Goal: Task Accomplishment & Management: Manage account settings

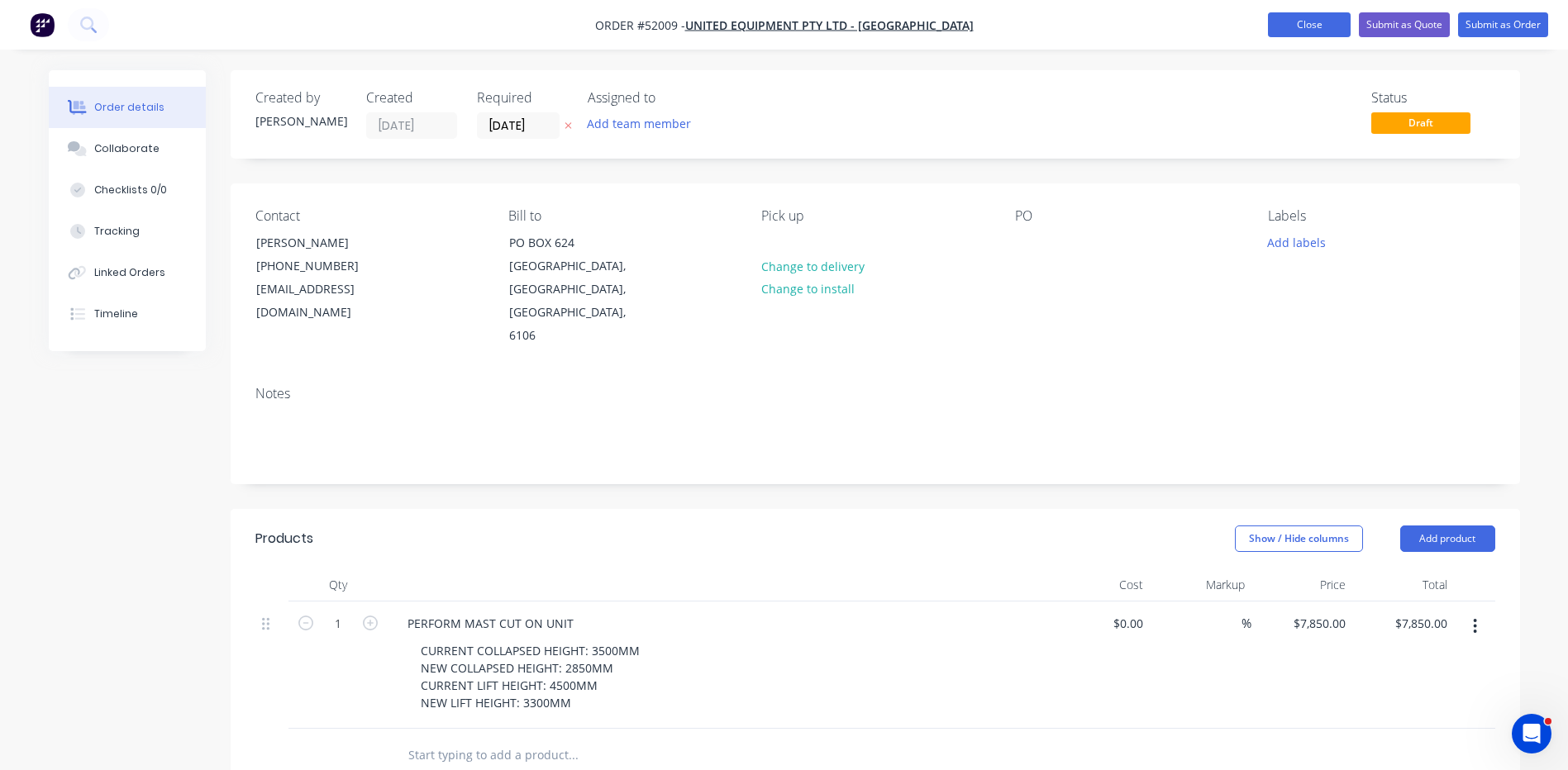
click at [1328, 17] on button "Close" at bounding box center [1308, 24] width 83 height 25
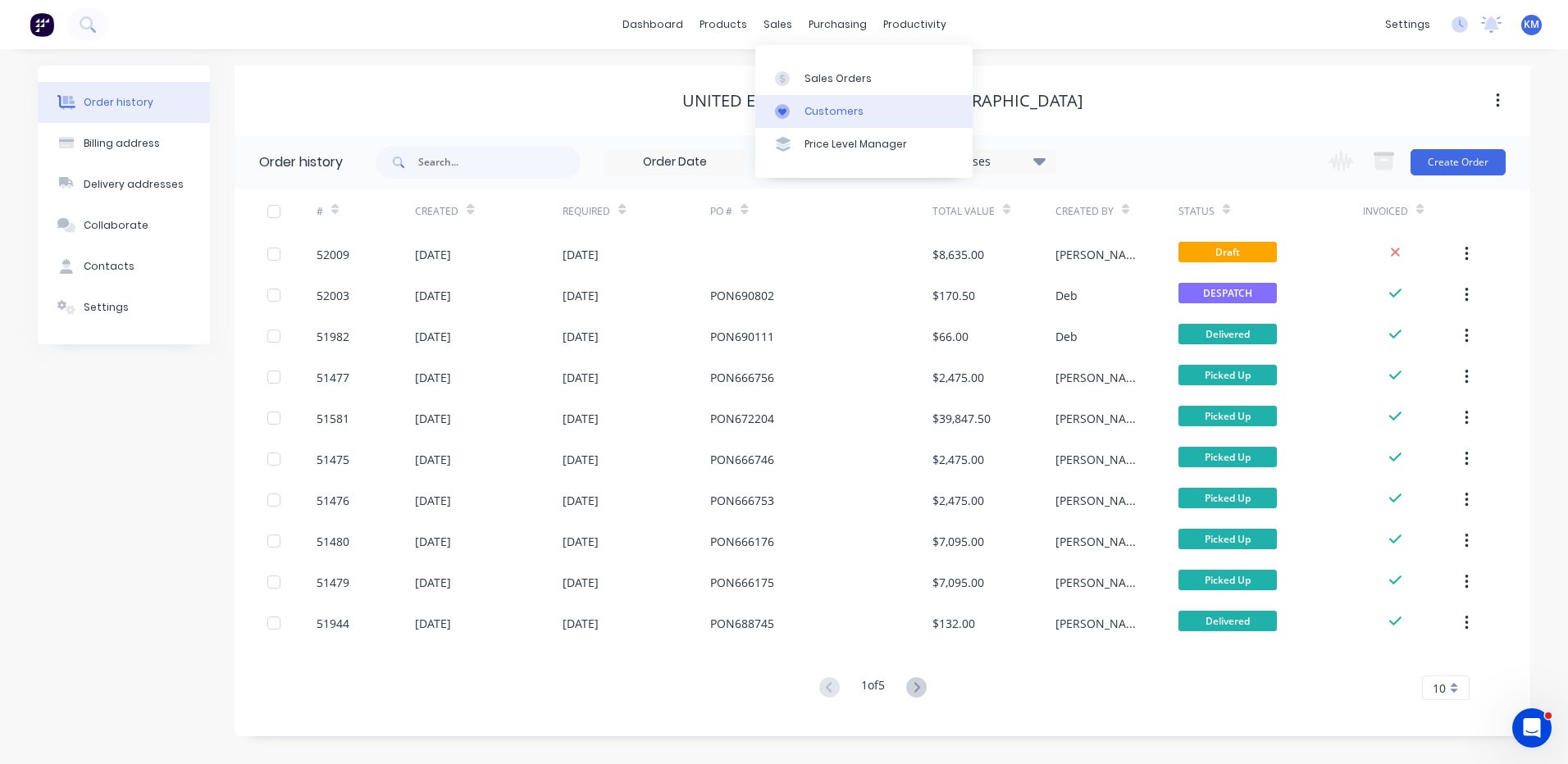
click at [790, 106] on div at bounding box center [787, 112] width 25 height 15
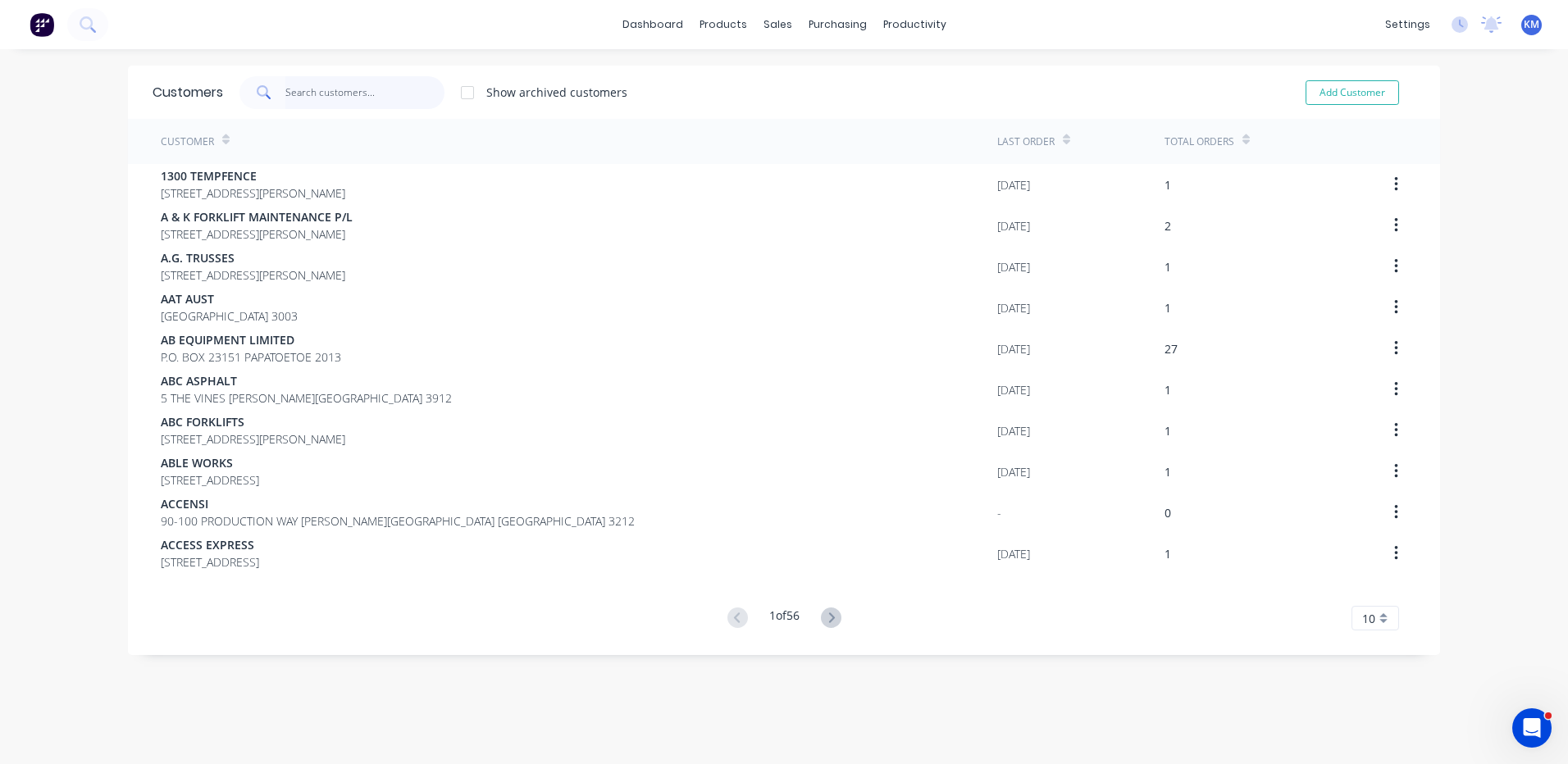
click at [395, 93] on input "text" at bounding box center [365, 92] width 160 height 32
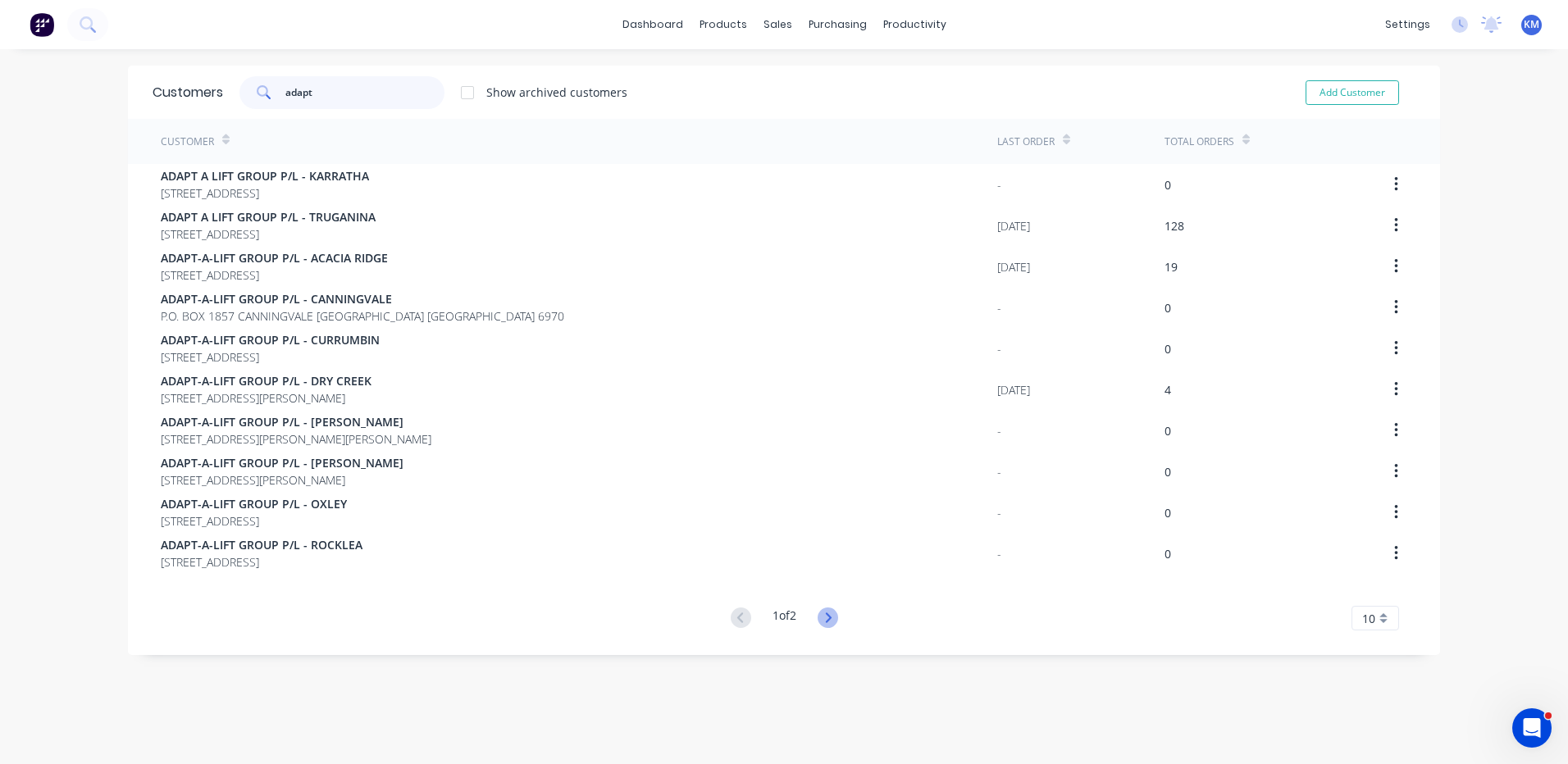
type input "adapt"
click at [827, 622] on icon at bounding box center [828, 618] width 20 height 20
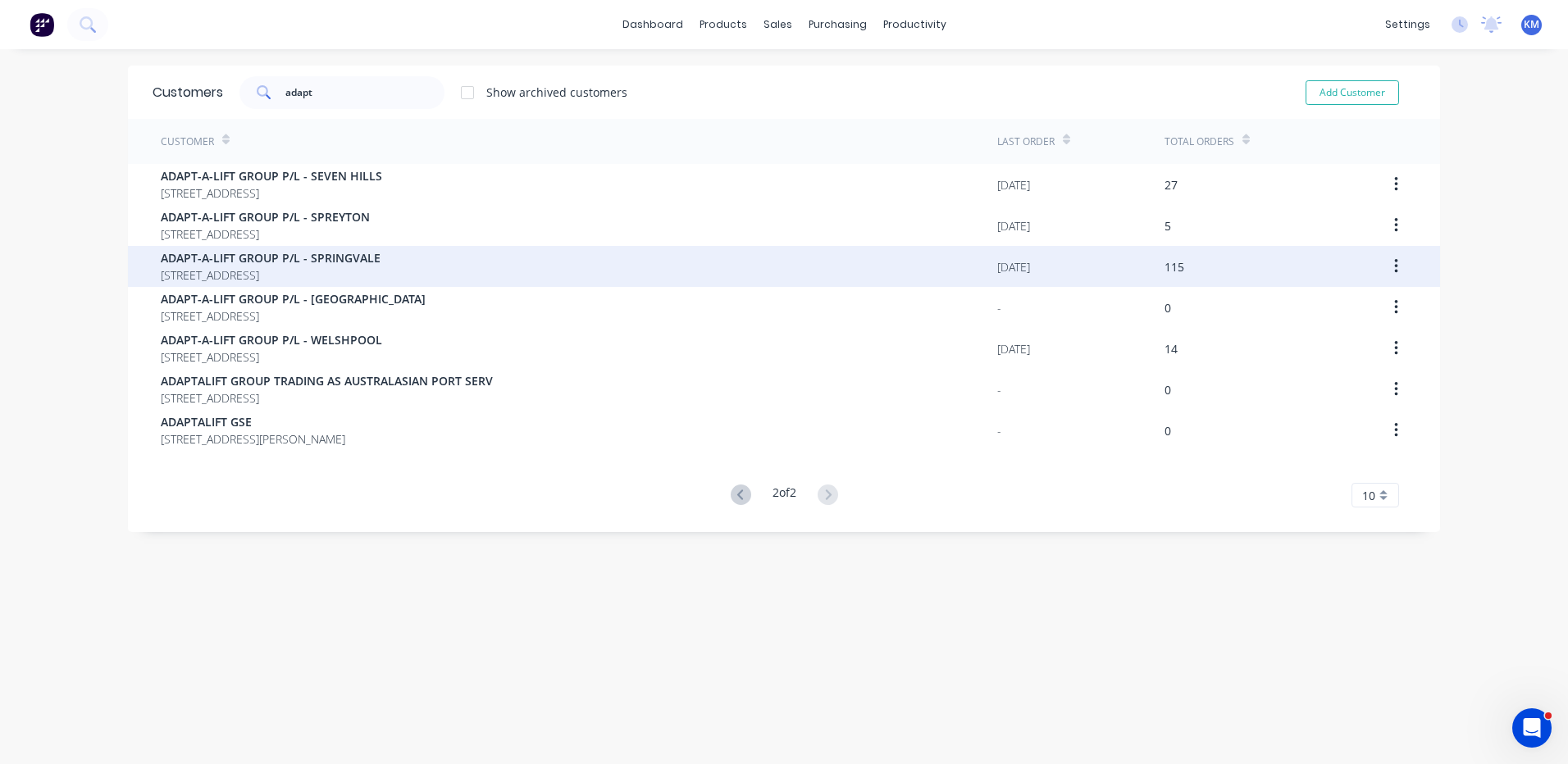
click at [456, 263] on div "ADAPT-A-LIFT GROUP P/[GEOGRAPHIC_DATA][STREET_ADDRESS]" at bounding box center [578, 266] width 836 height 41
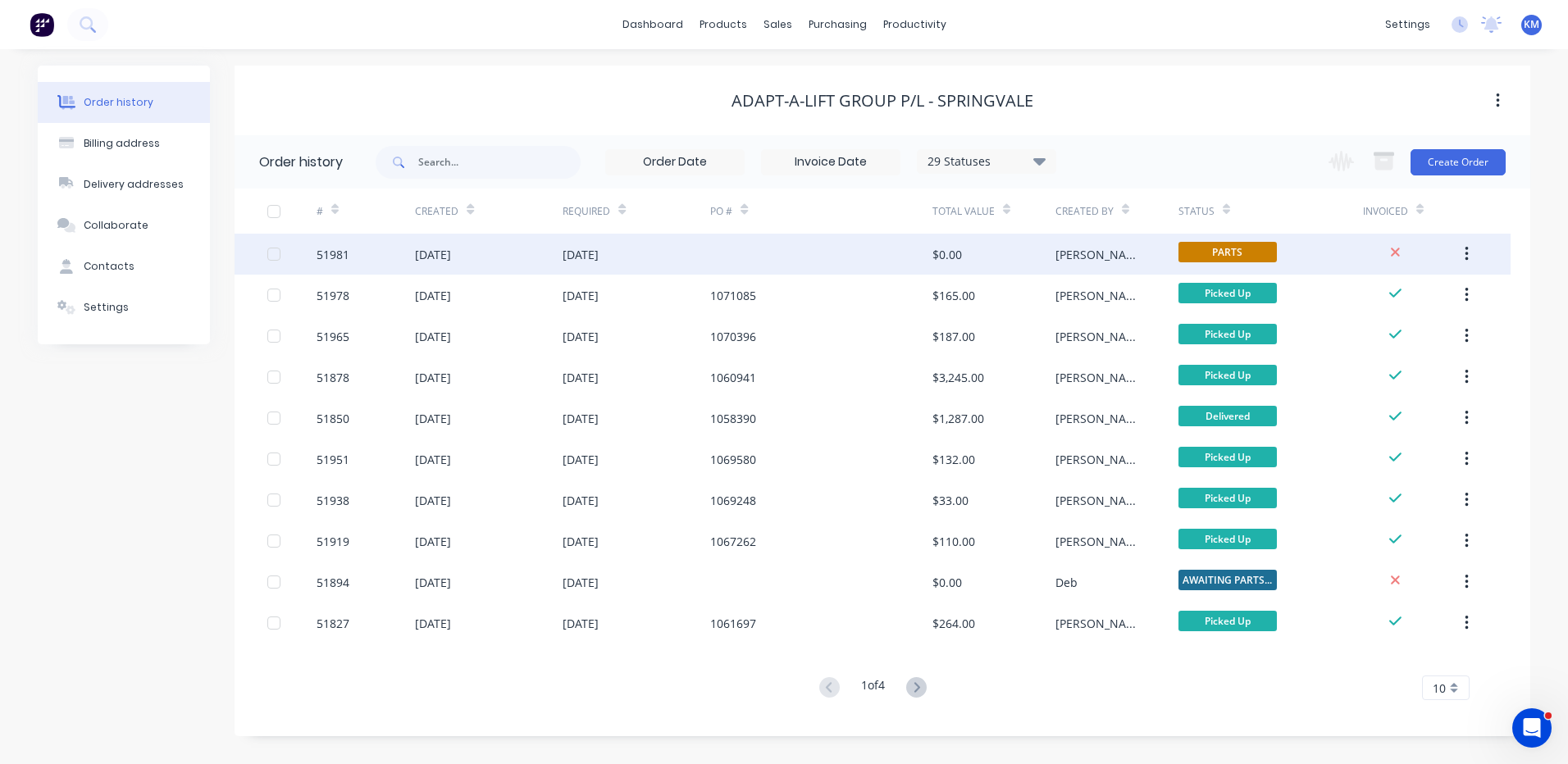
click at [620, 244] on div "[DATE]" at bounding box center [637, 254] width 148 height 41
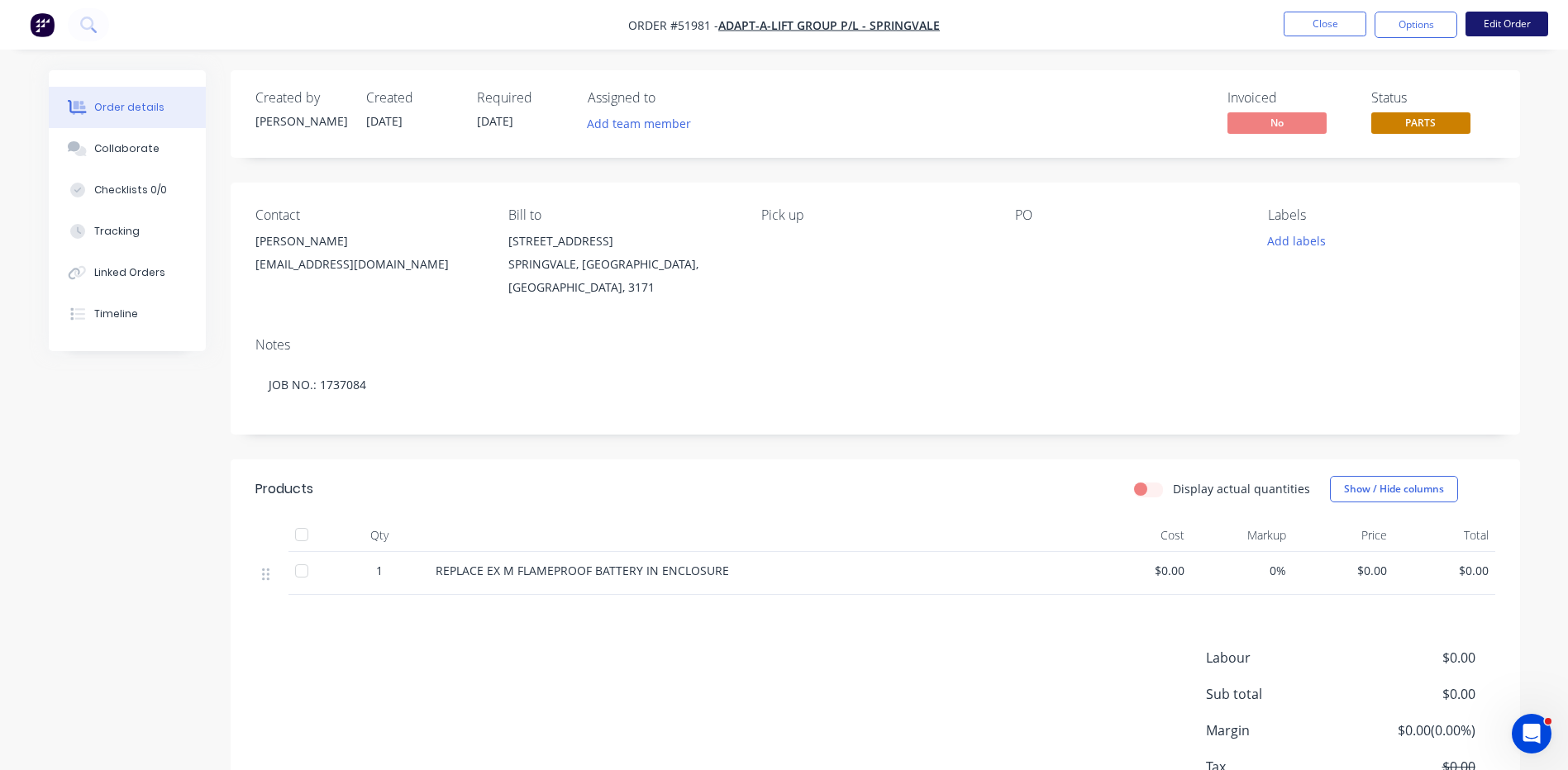
click at [1498, 33] on button "Edit Order" at bounding box center [1507, 23] width 83 height 25
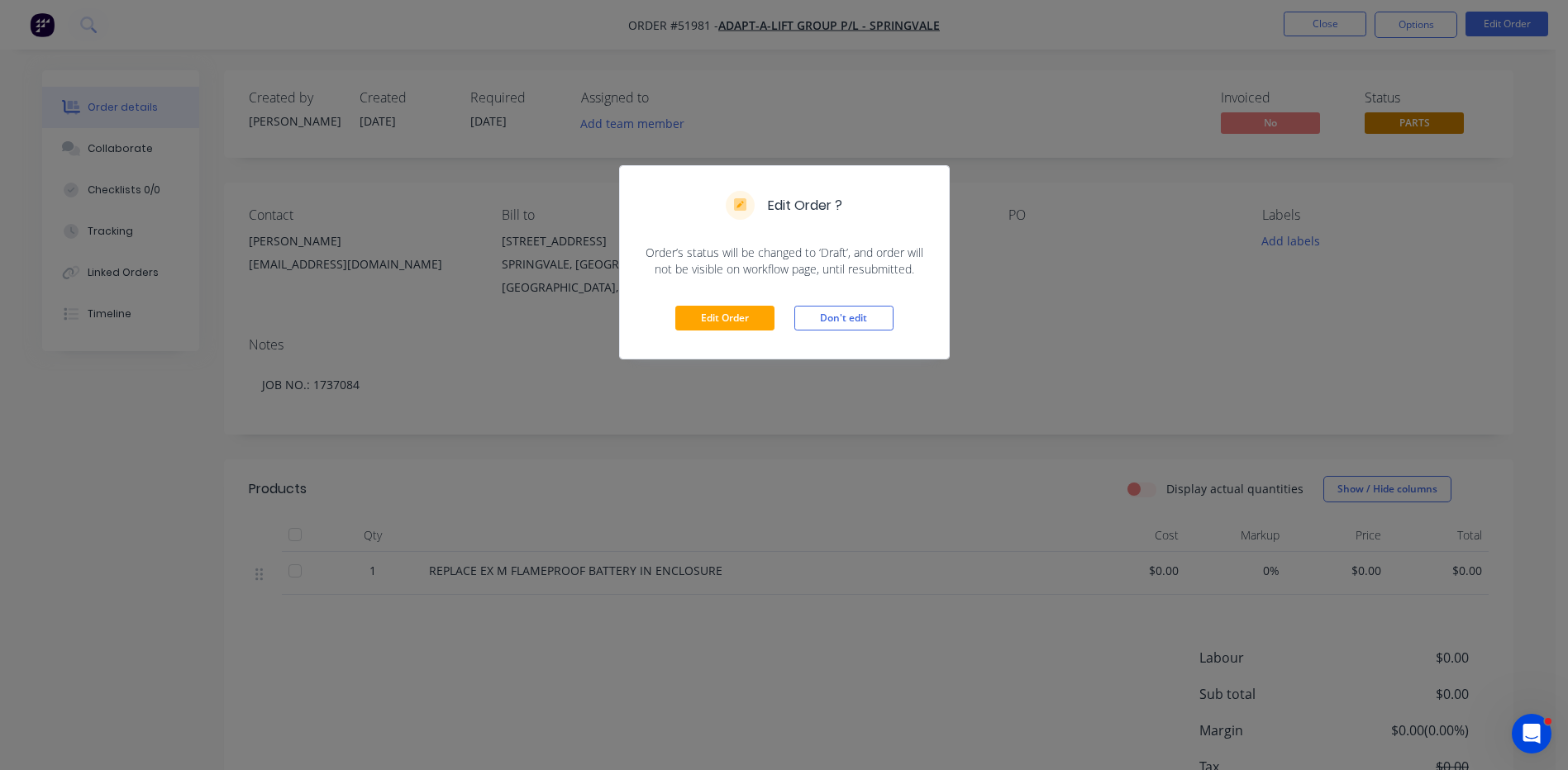
click at [717, 332] on div "Edit Order Don't edit" at bounding box center [784, 317] width 329 height 81
click at [718, 326] on button "Edit Order" at bounding box center [724, 317] width 99 height 25
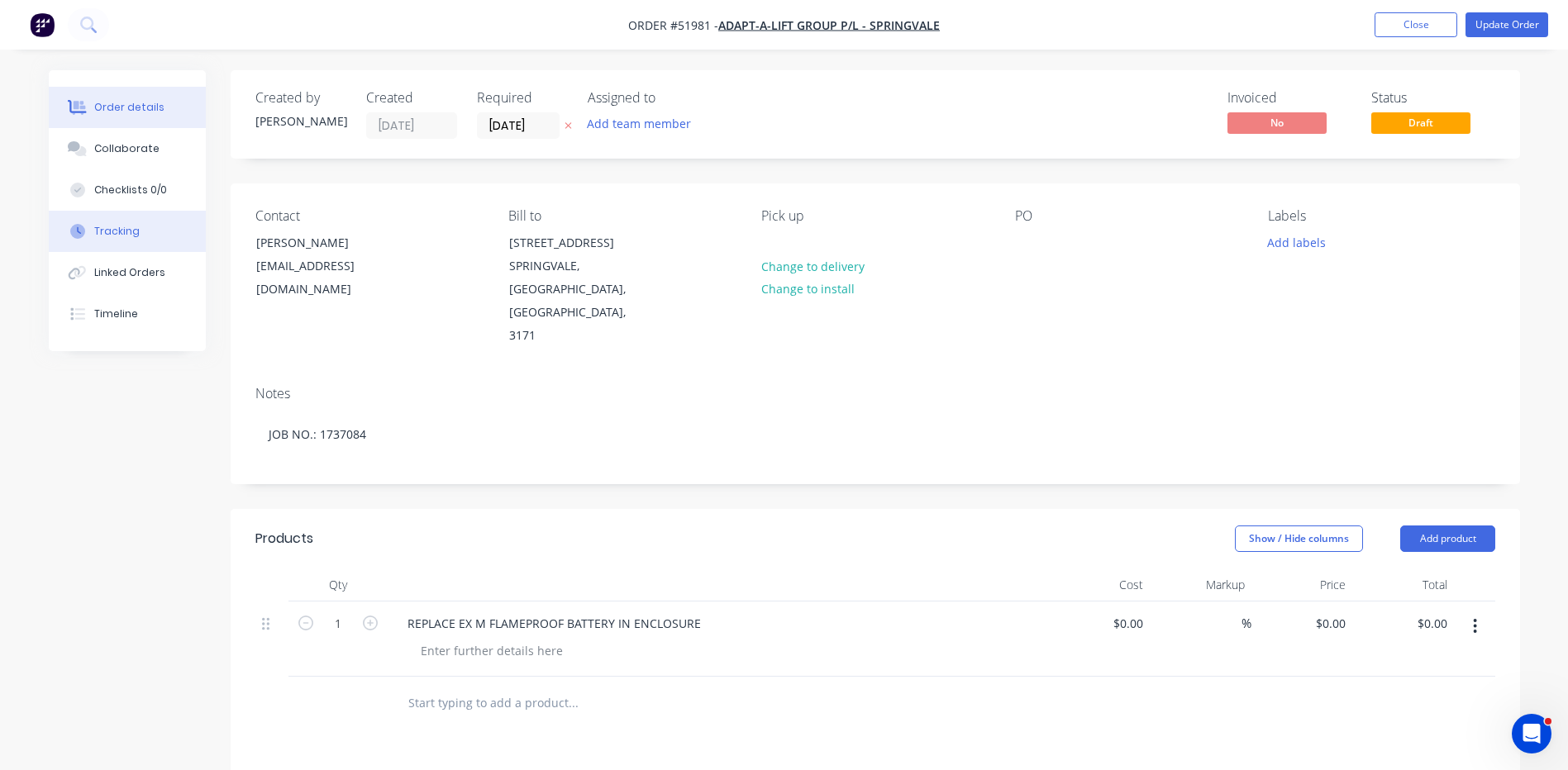
click at [159, 235] on button "Tracking" at bounding box center [127, 231] width 157 height 41
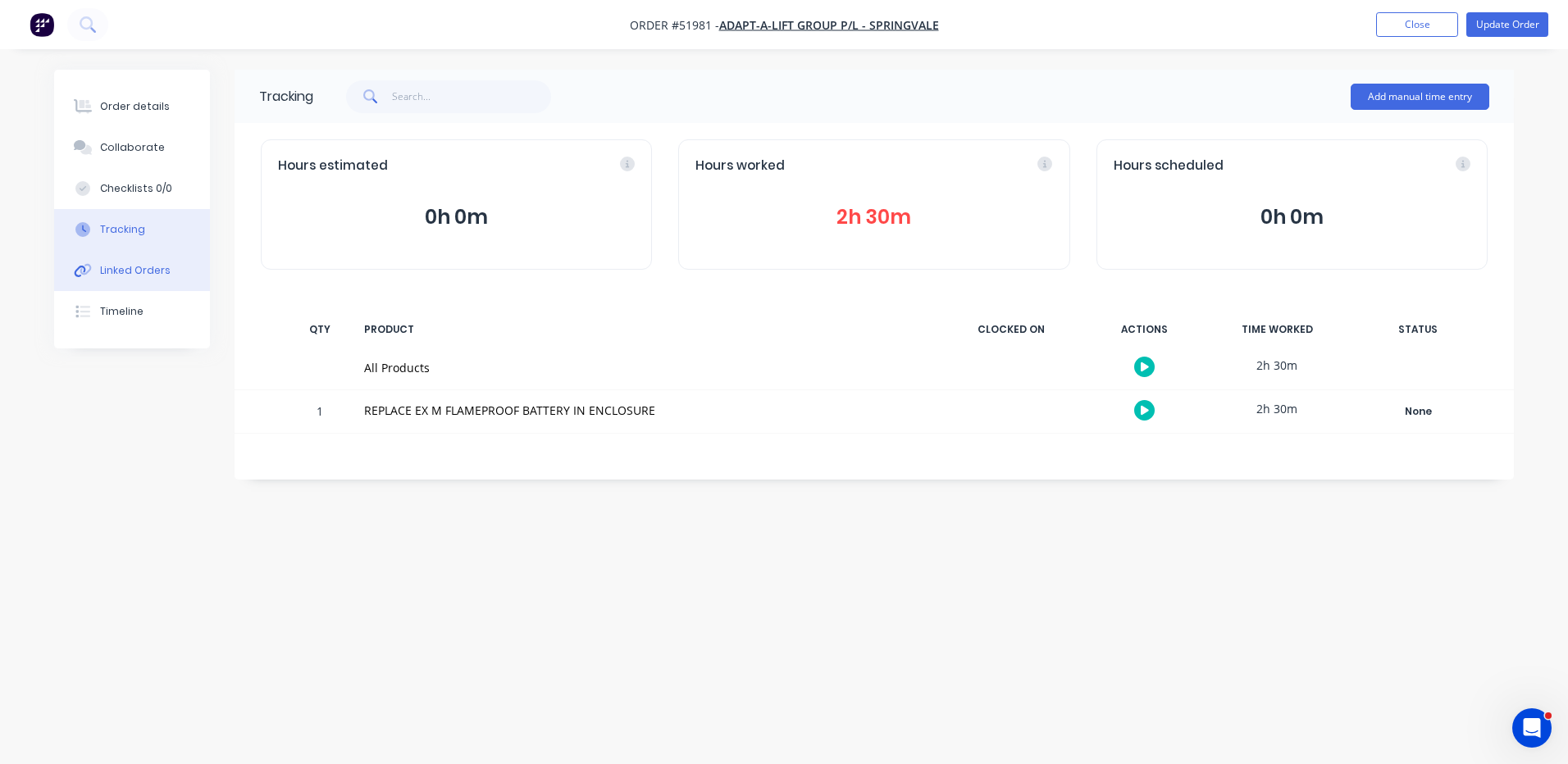
click at [134, 256] on button "Linked Orders" at bounding box center [132, 271] width 156 height 41
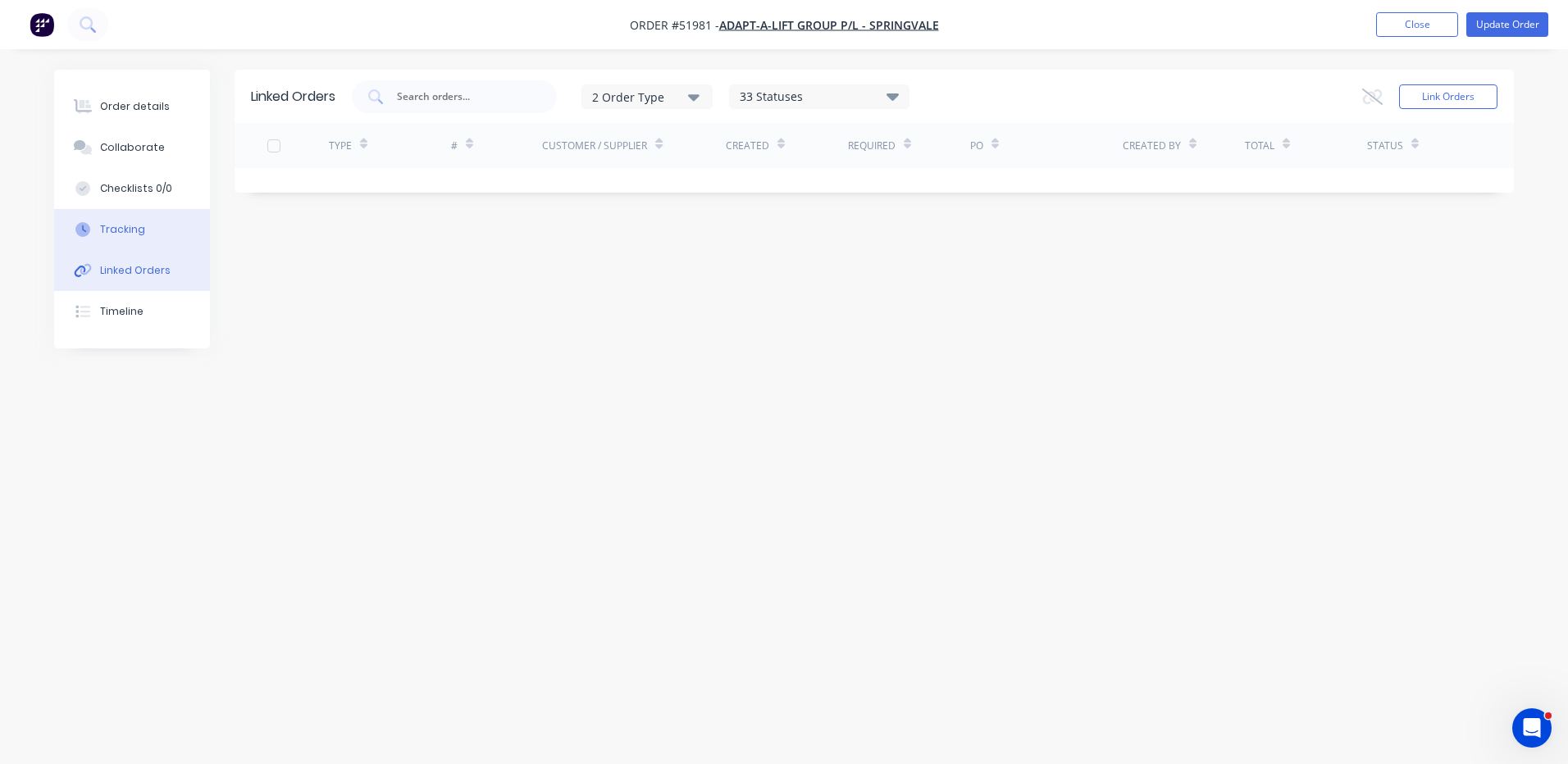
click at [148, 233] on button "Tracking" at bounding box center [132, 229] width 156 height 41
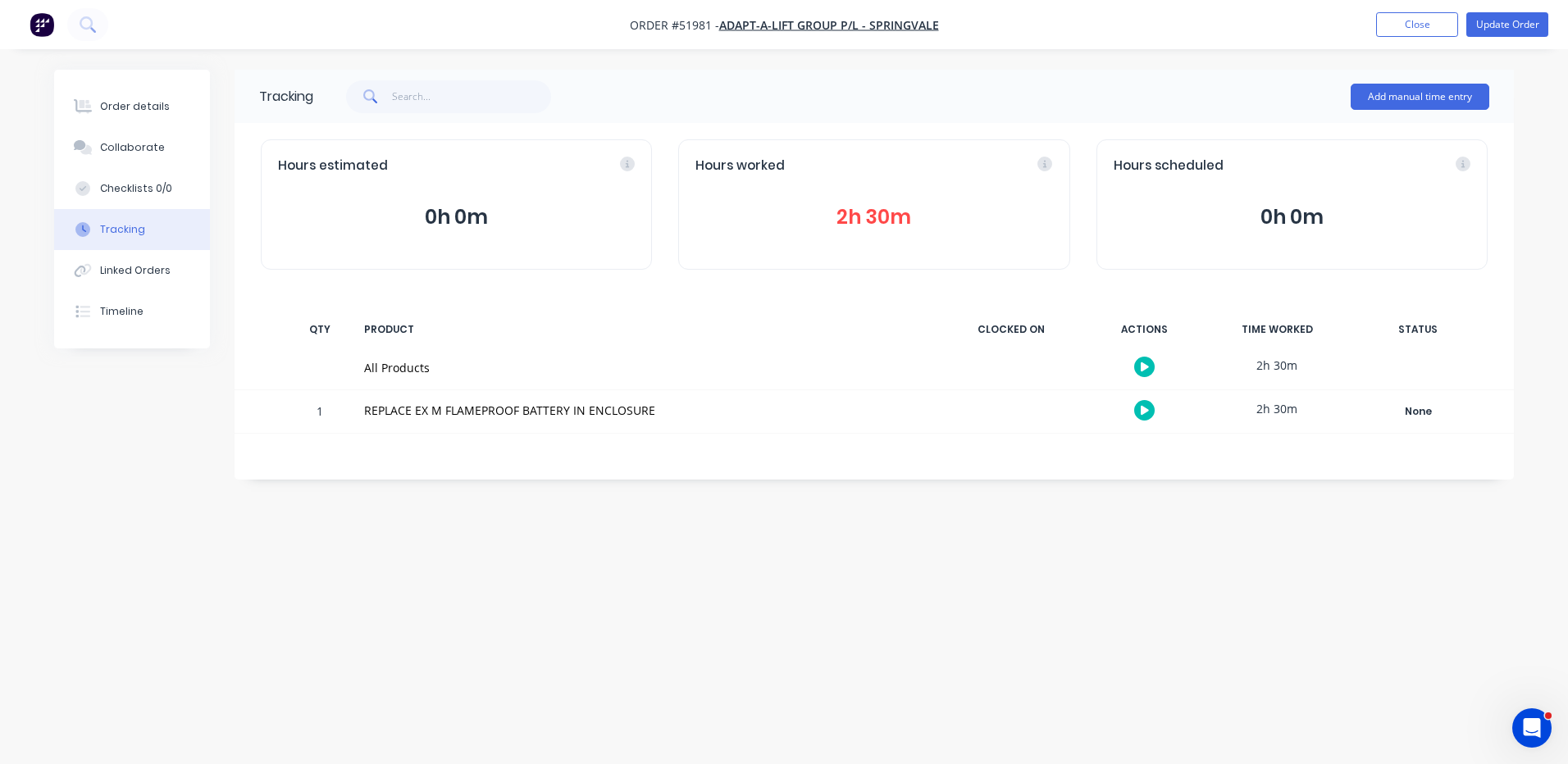
click at [911, 211] on button "2h 30m" at bounding box center [874, 217] width 357 height 31
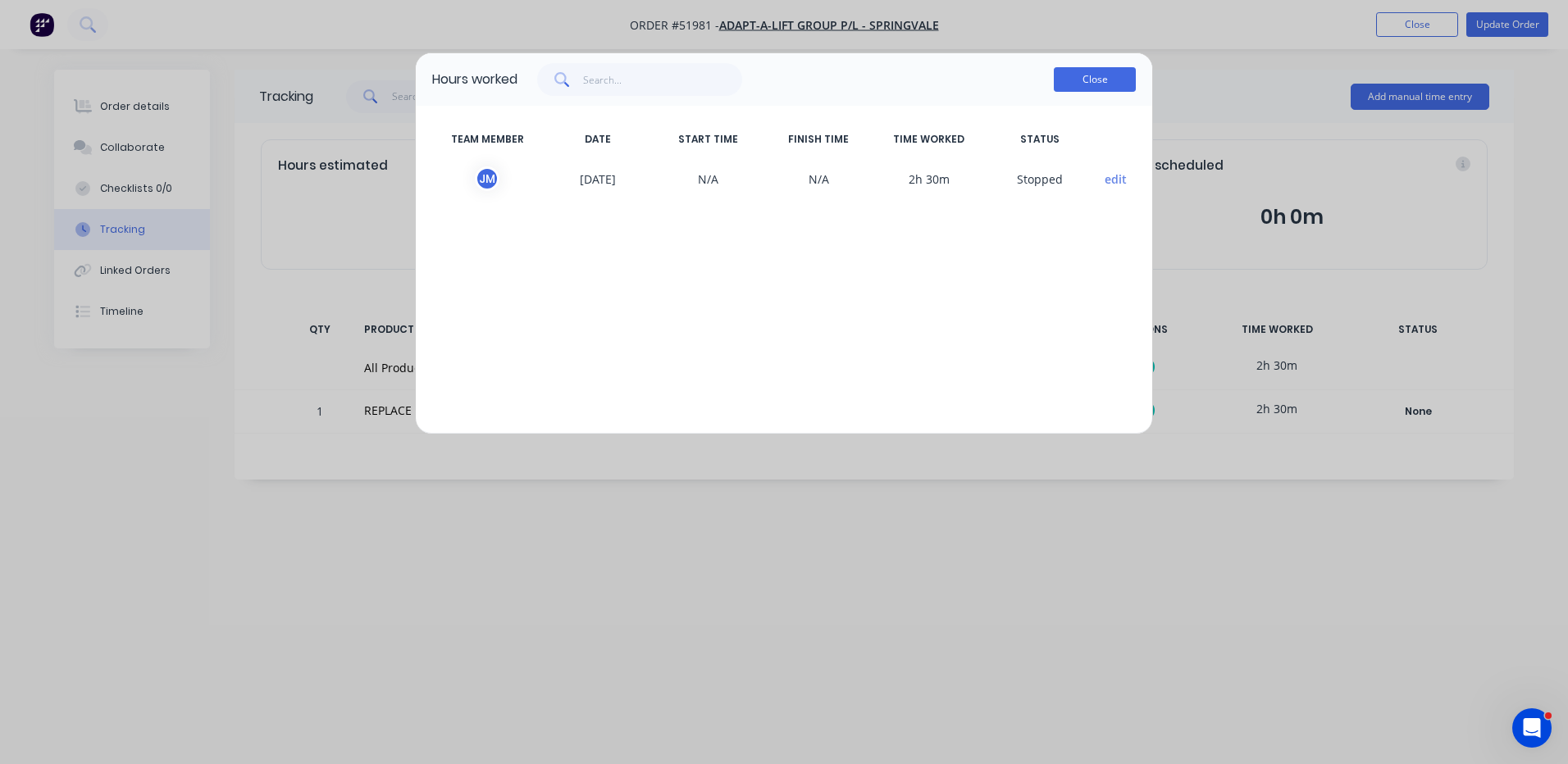
click at [1067, 84] on button "Close" at bounding box center [1094, 79] width 82 height 25
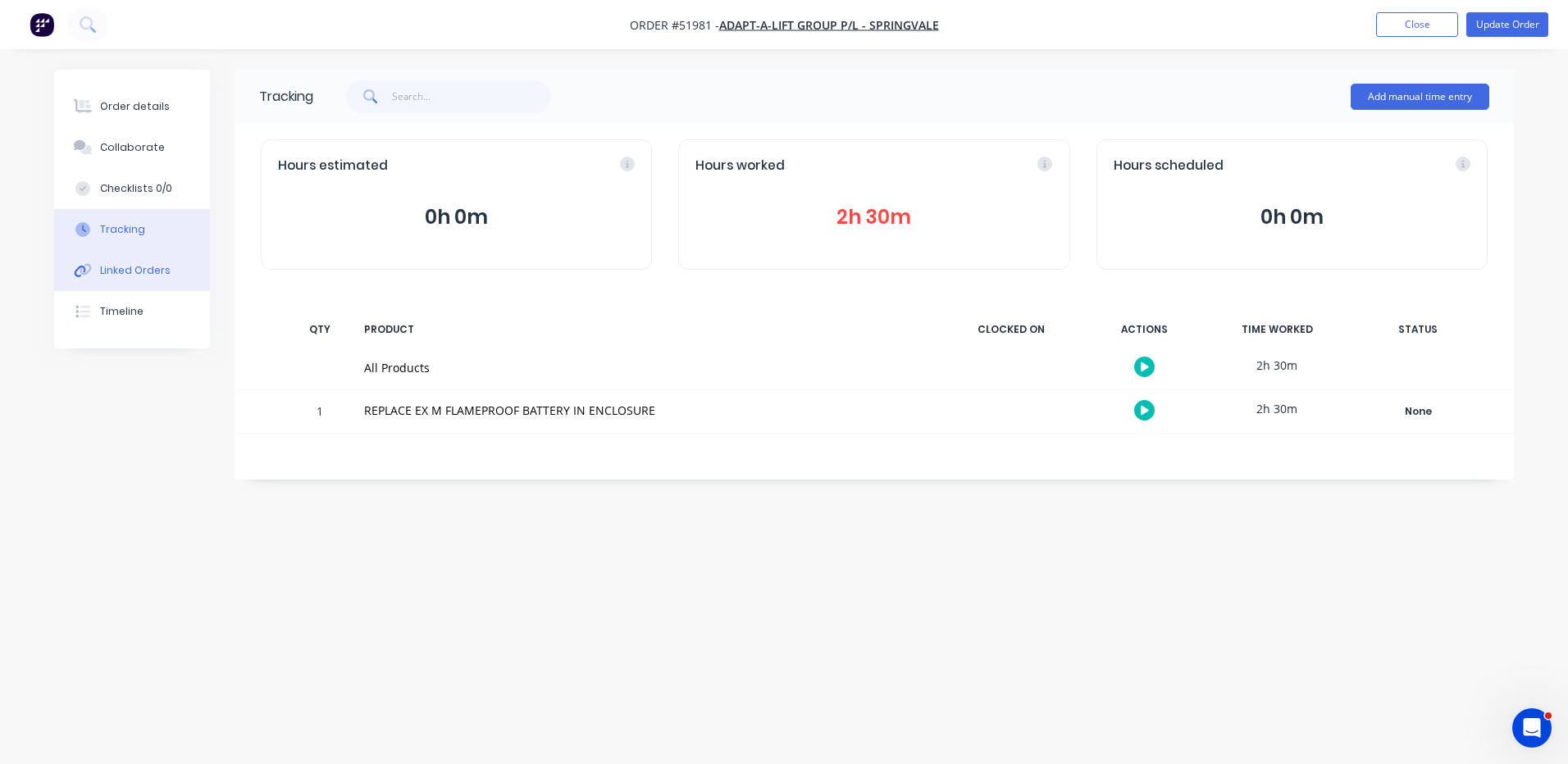
click at [119, 261] on button "Linked Orders" at bounding box center [132, 271] width 156 height 41
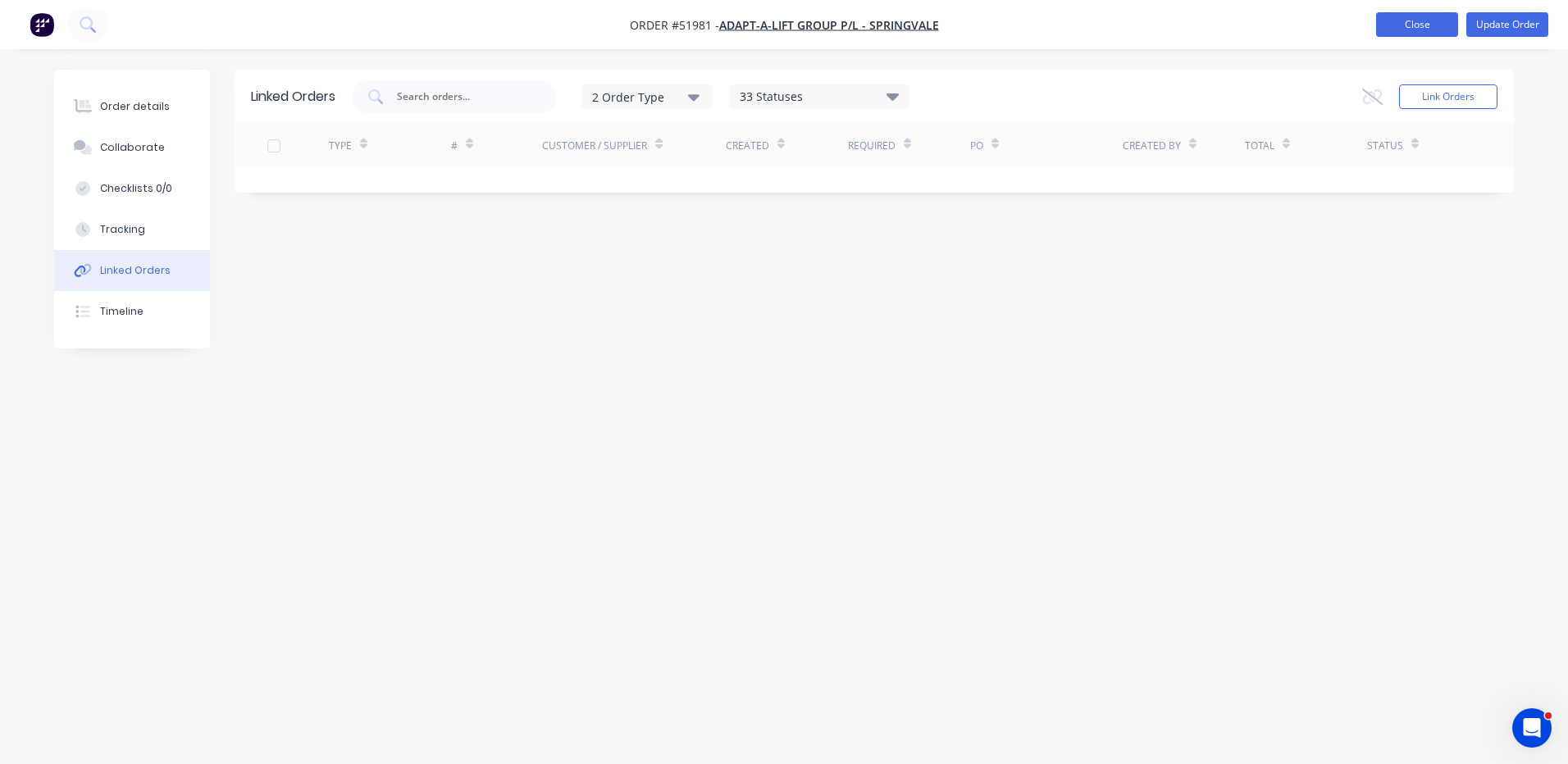
click at [1429, 30] on button "Close" at bounding box center [1416, 24] width 82 height 25
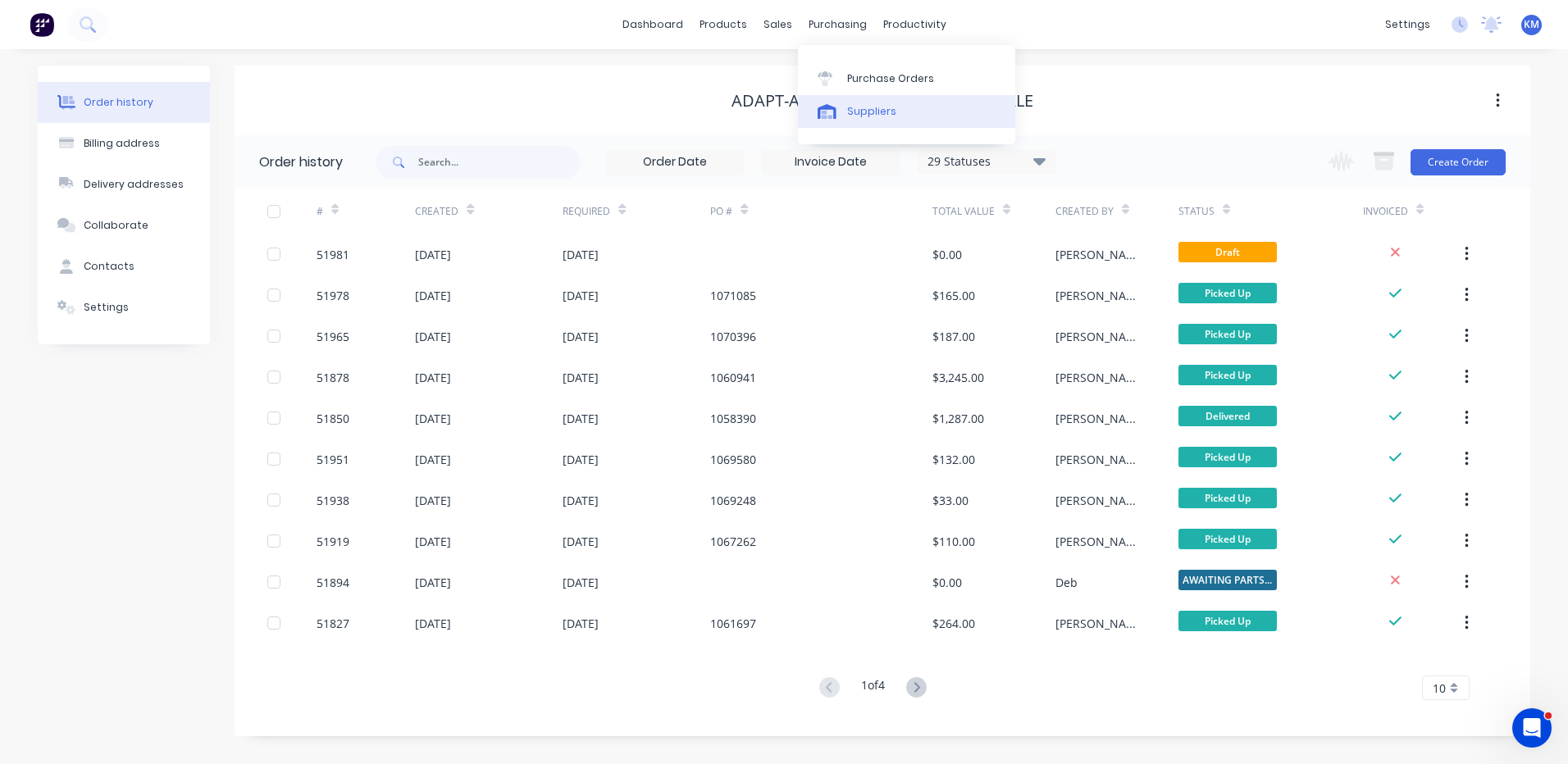
click at [838, 112] on div at bounding box center [830, 112] width 25 height 15
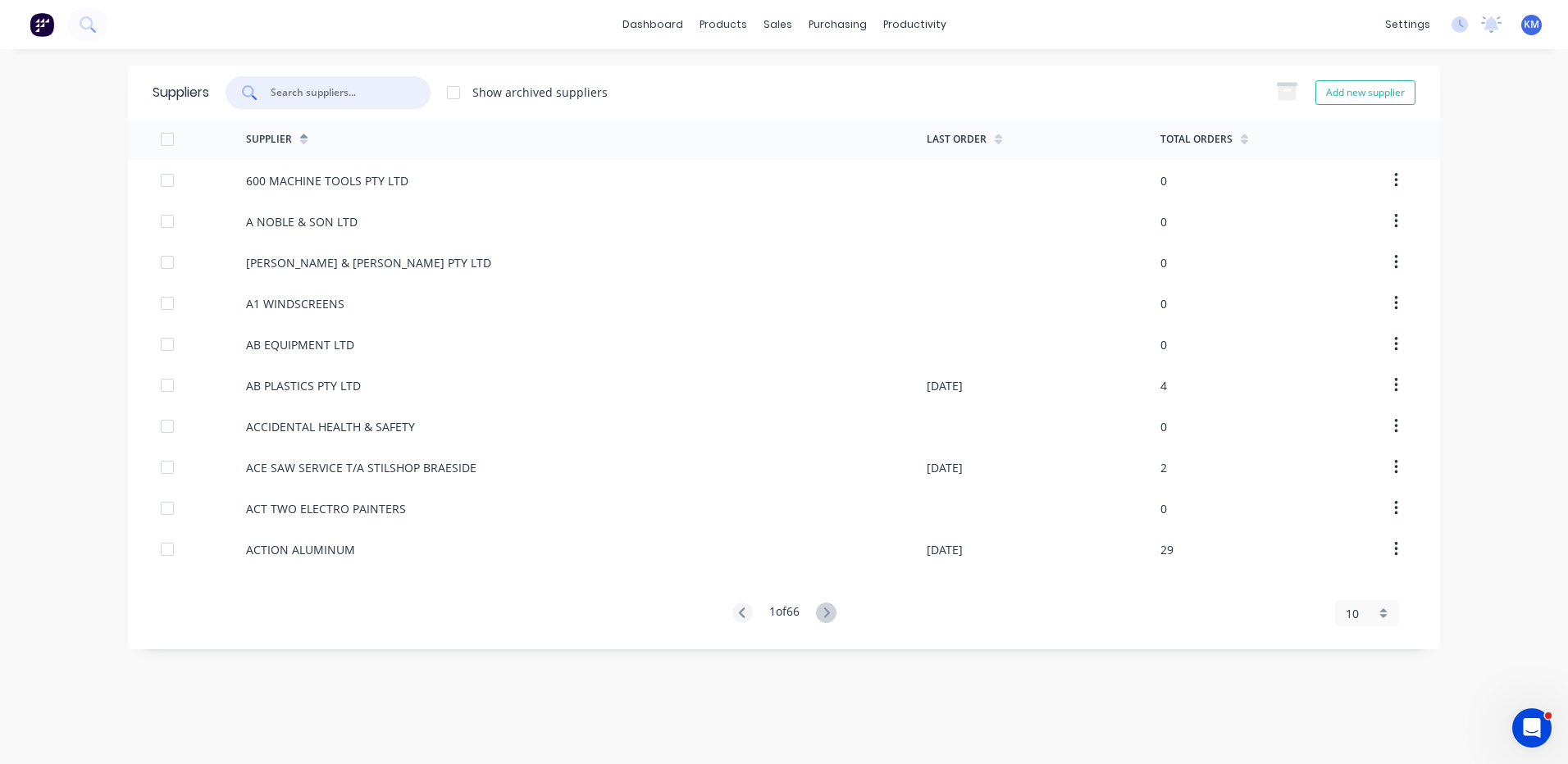
click at [387, 90] on input "text" at bounding box center [336, 92] width 136 height 17
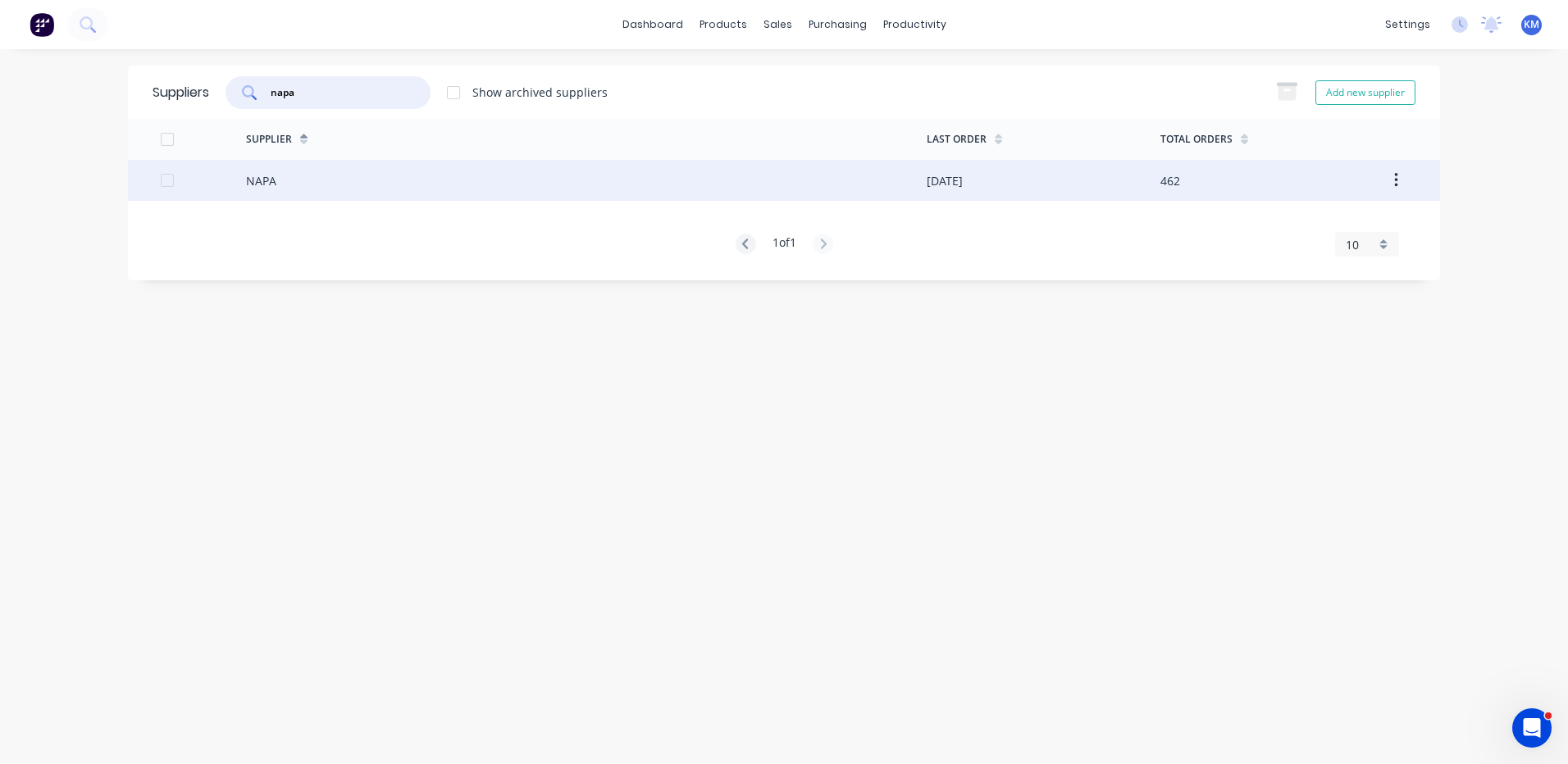
type input "napa"
click at [516, 175] on div "NAPA" at bounding box center [586, 180] width 681 height 41
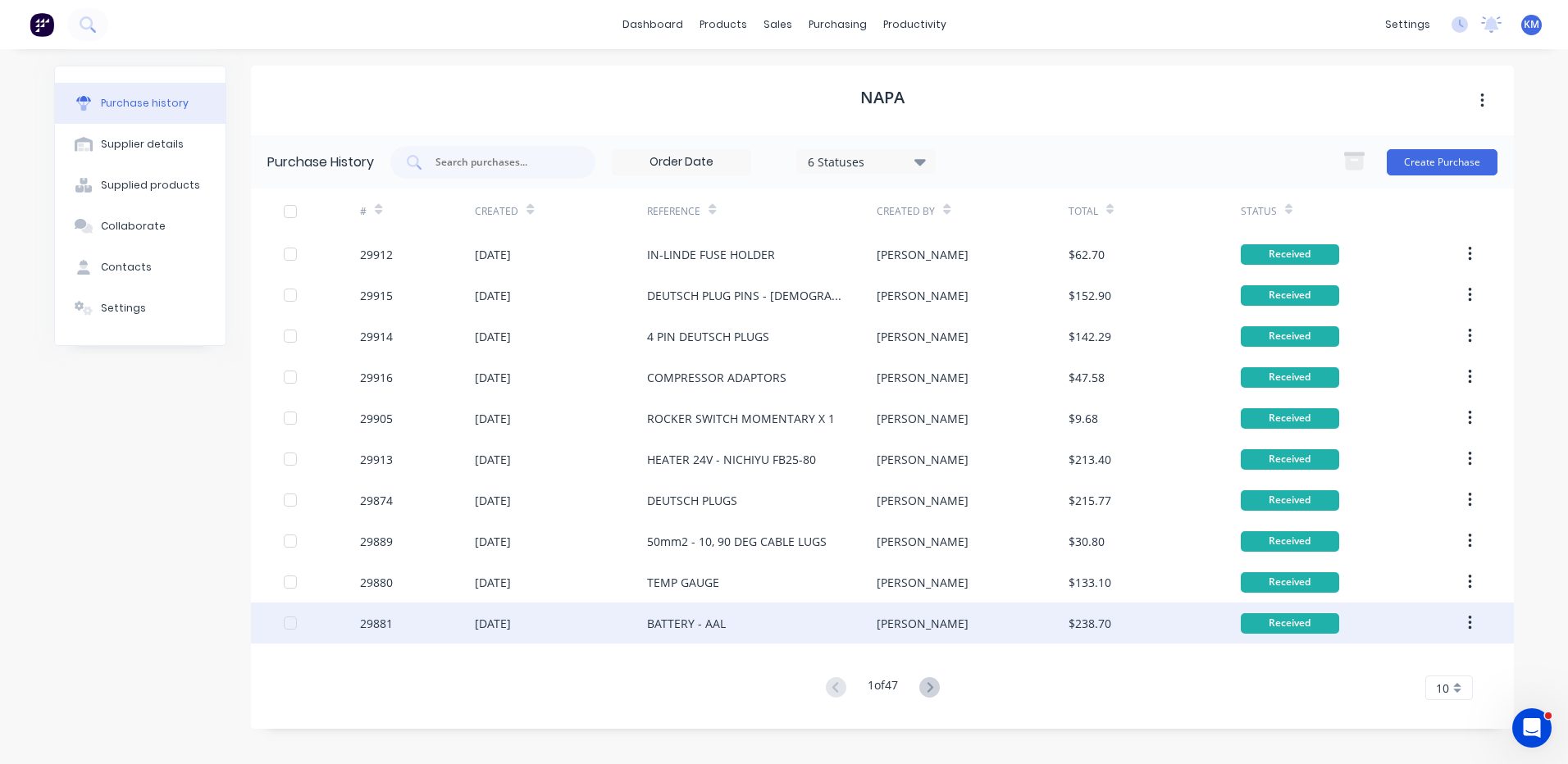
click at [801, 612] on div "BATTERY - AAL" at bounding box center [761, 623] width 229 height 41
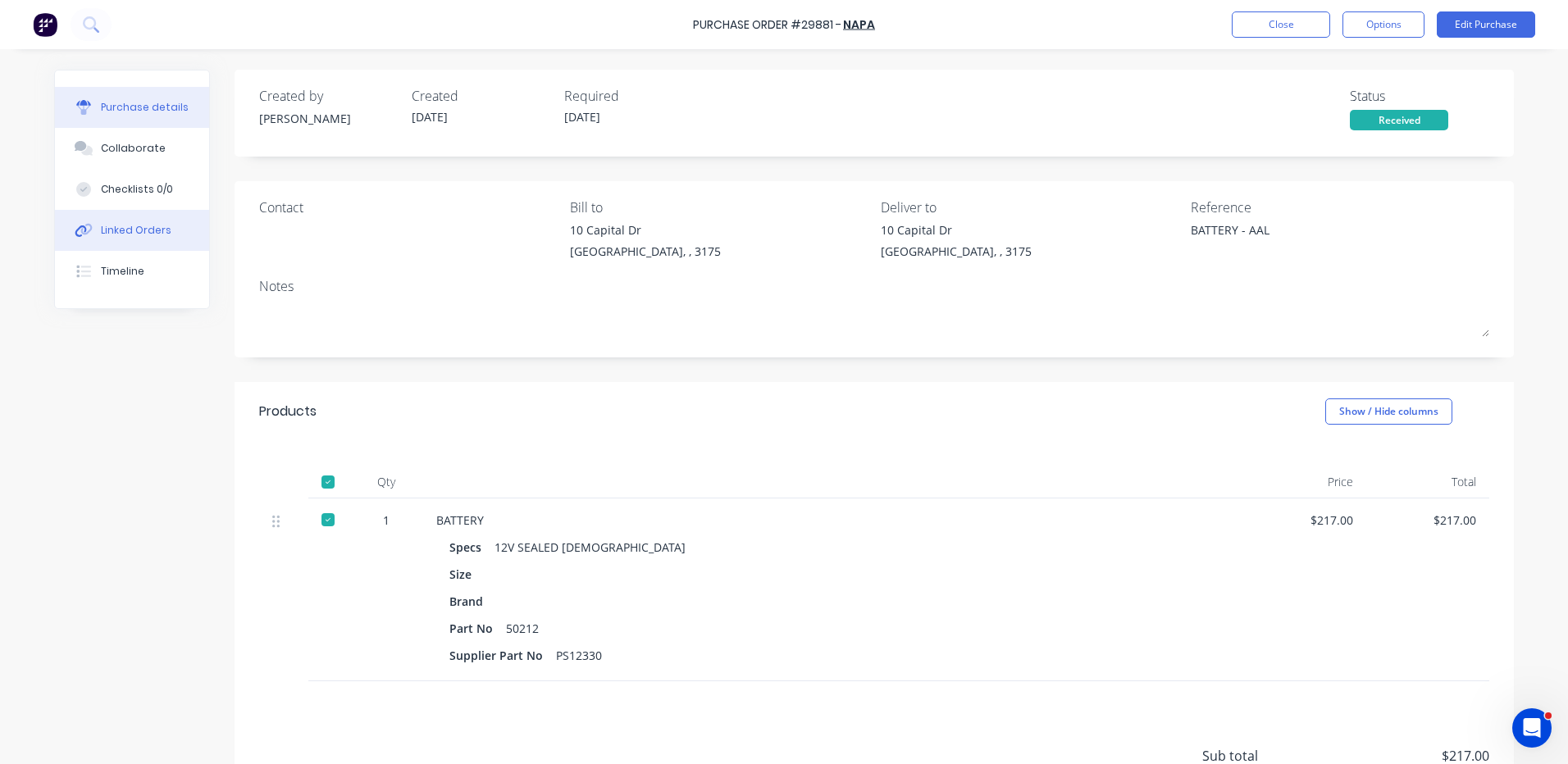
click at [143, 221] on button "Linked Orders" at bounding box center [131, 230] width 154 height 41
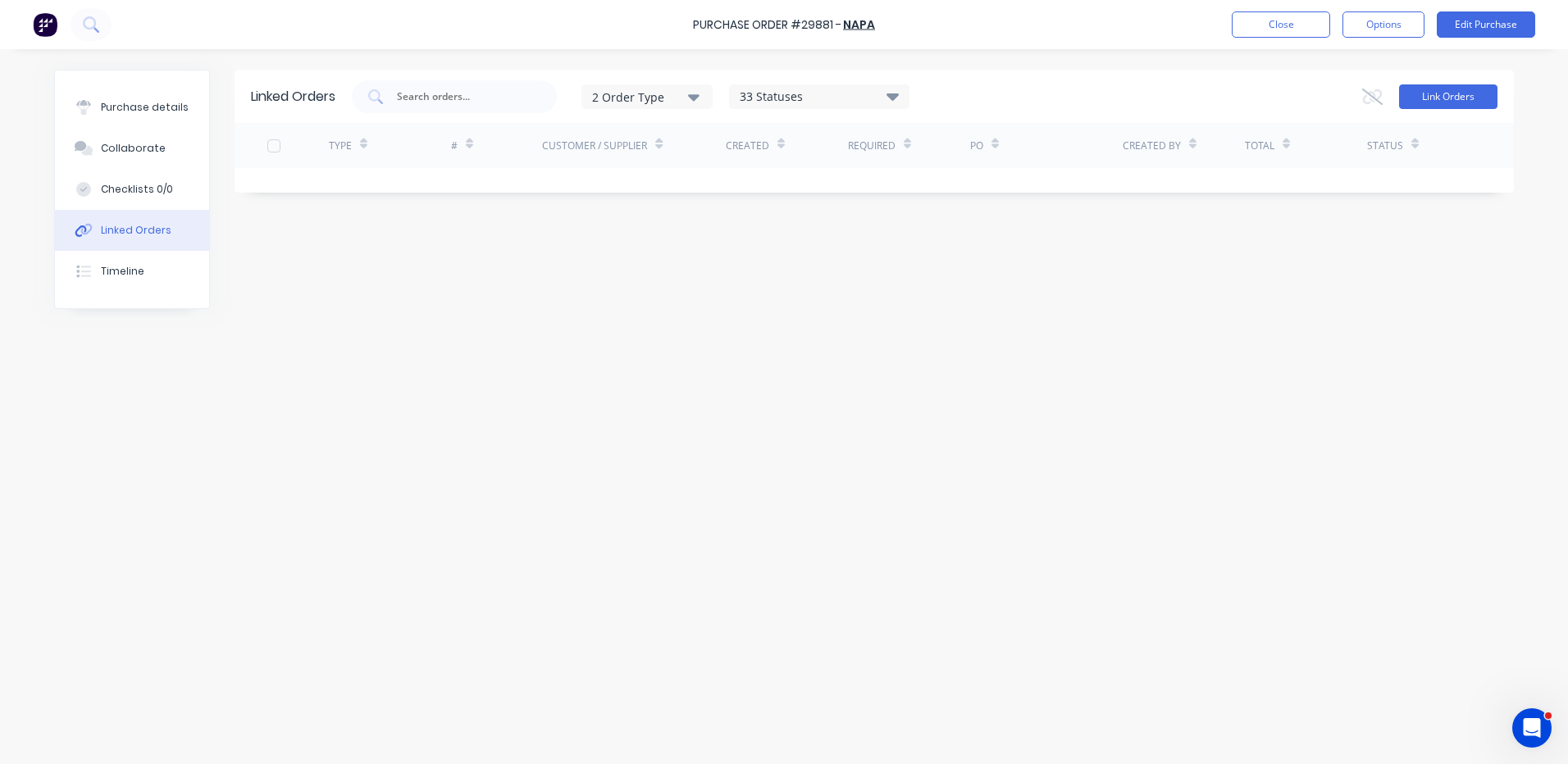
click at [1422, 101] on button "Link Orders" at bounding box center [1448, 96] width 98 height 25
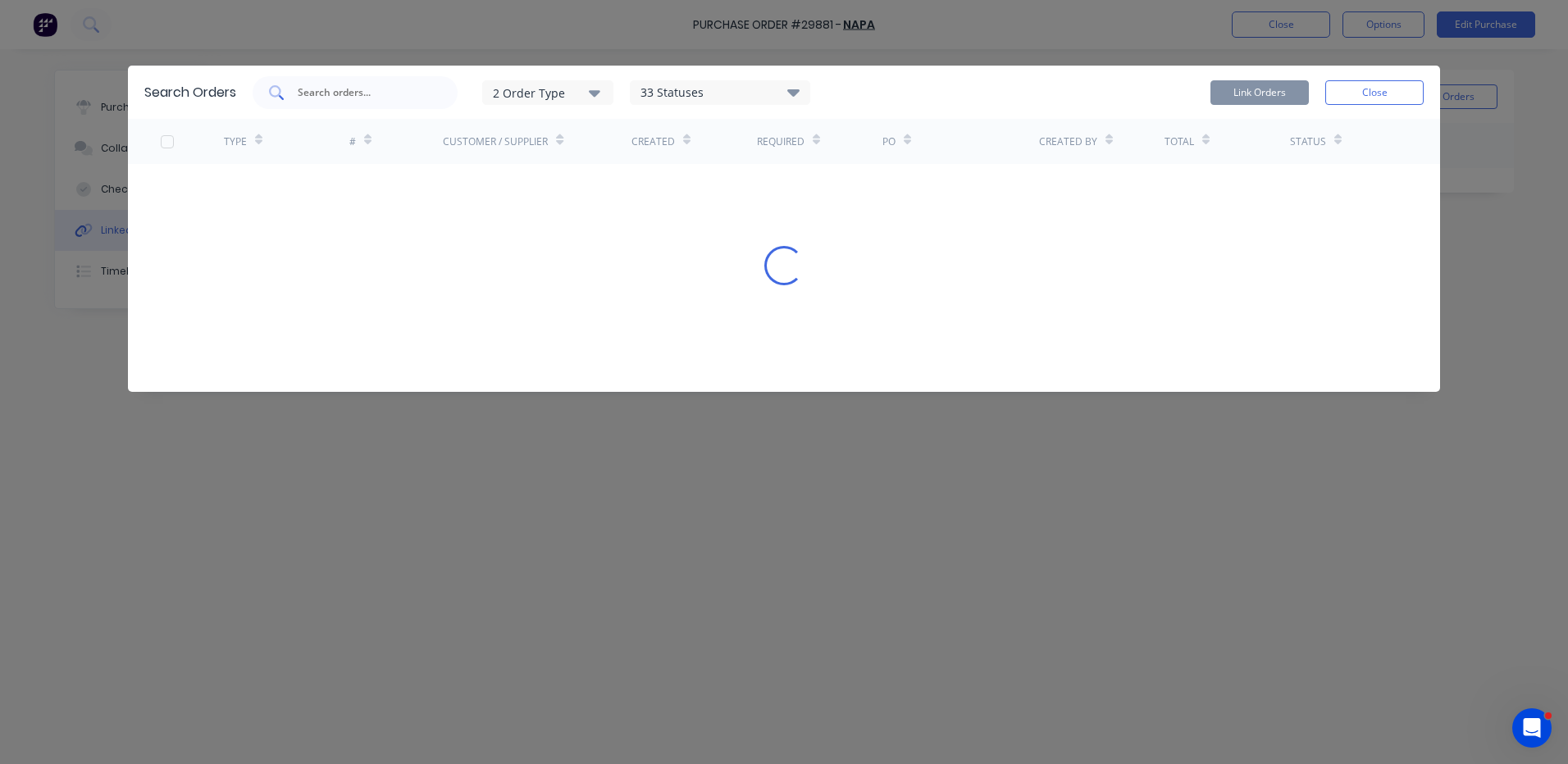
click at [365, 95] on input "text" at bounding box center [363, 92] width 136 height 17
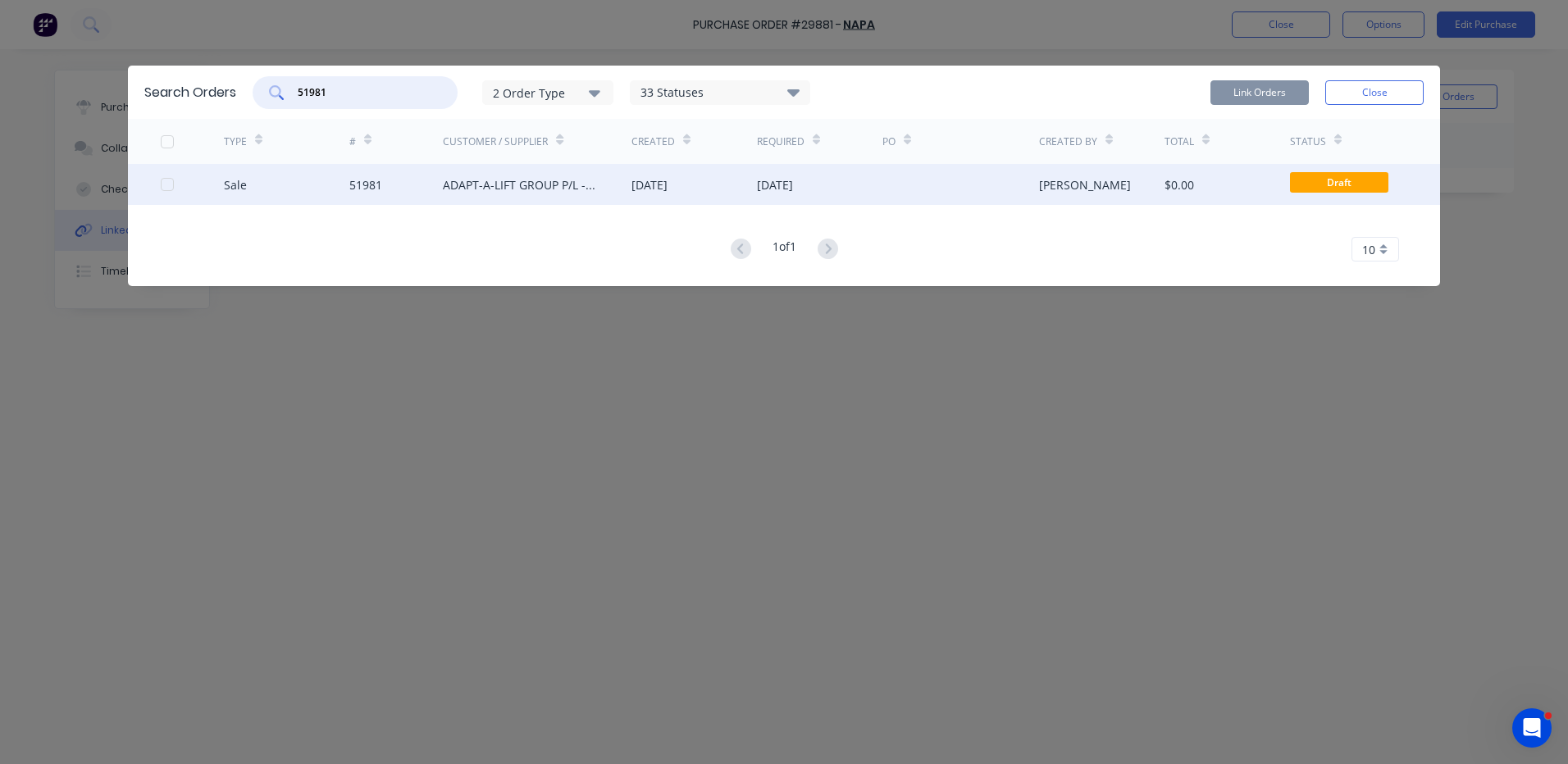
click at [171, 188] on div at bounding box center [166, 184] width 32 height 32
type input "51981"
click at [1243, 89] on button "Link Orders" at bounding box center [1259, 92] width 98 height 25
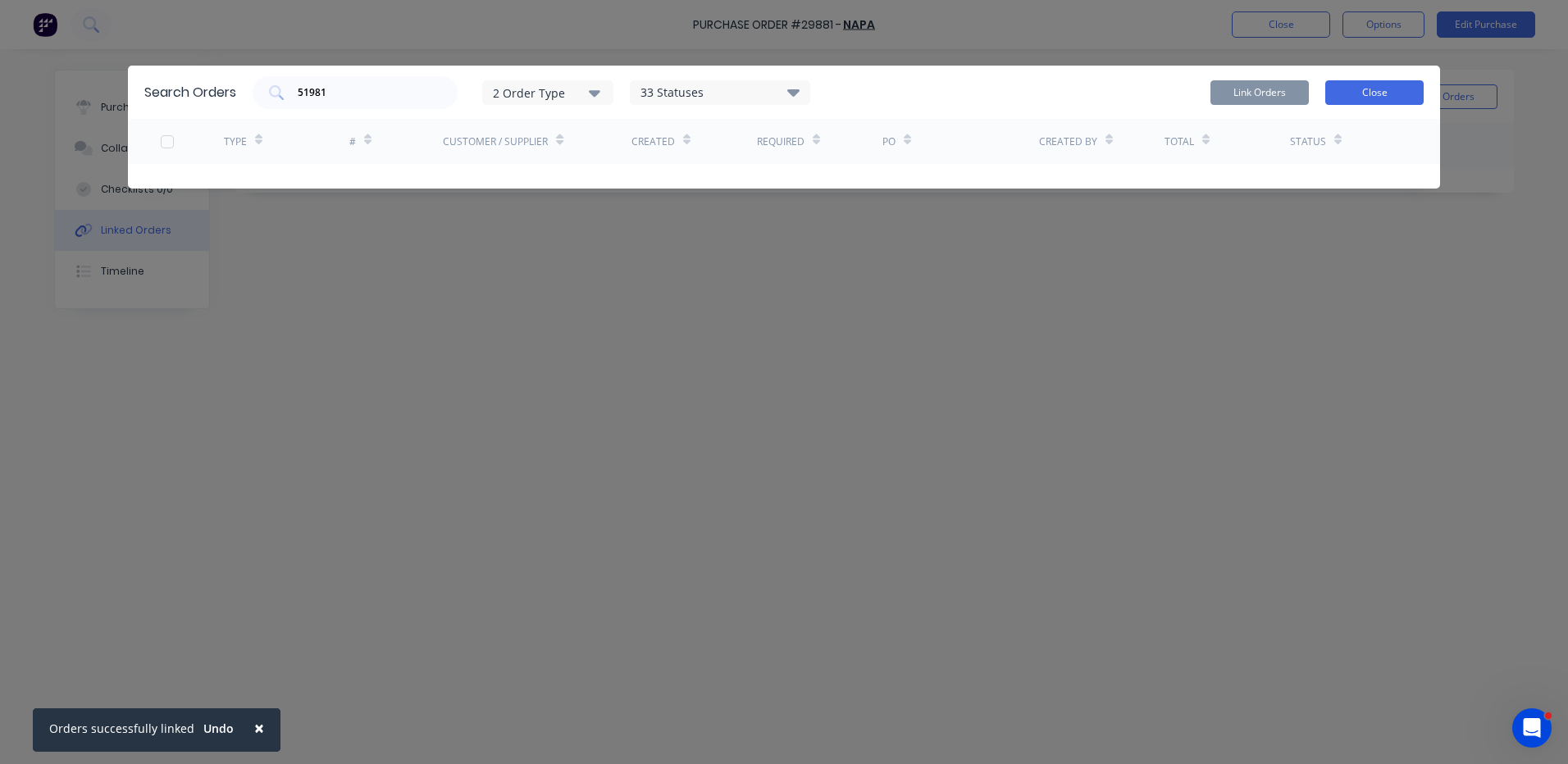
click at [1364, 91] on button "Close" at bounding box center [1374, 92] width 98 height 25
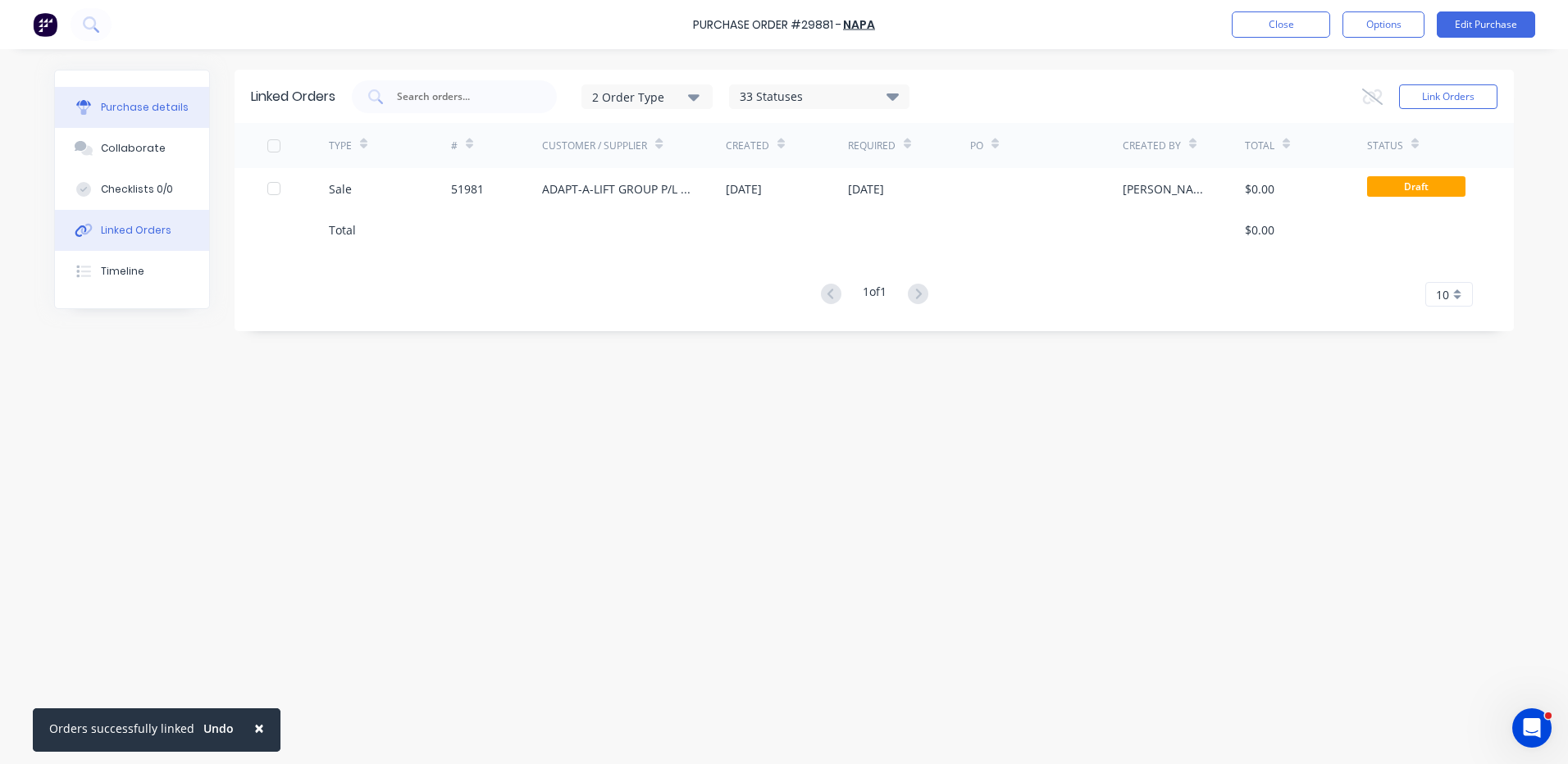
click at [170, 106] on div "Purchase details" at bounding box center [144, 107] width 88 height 15
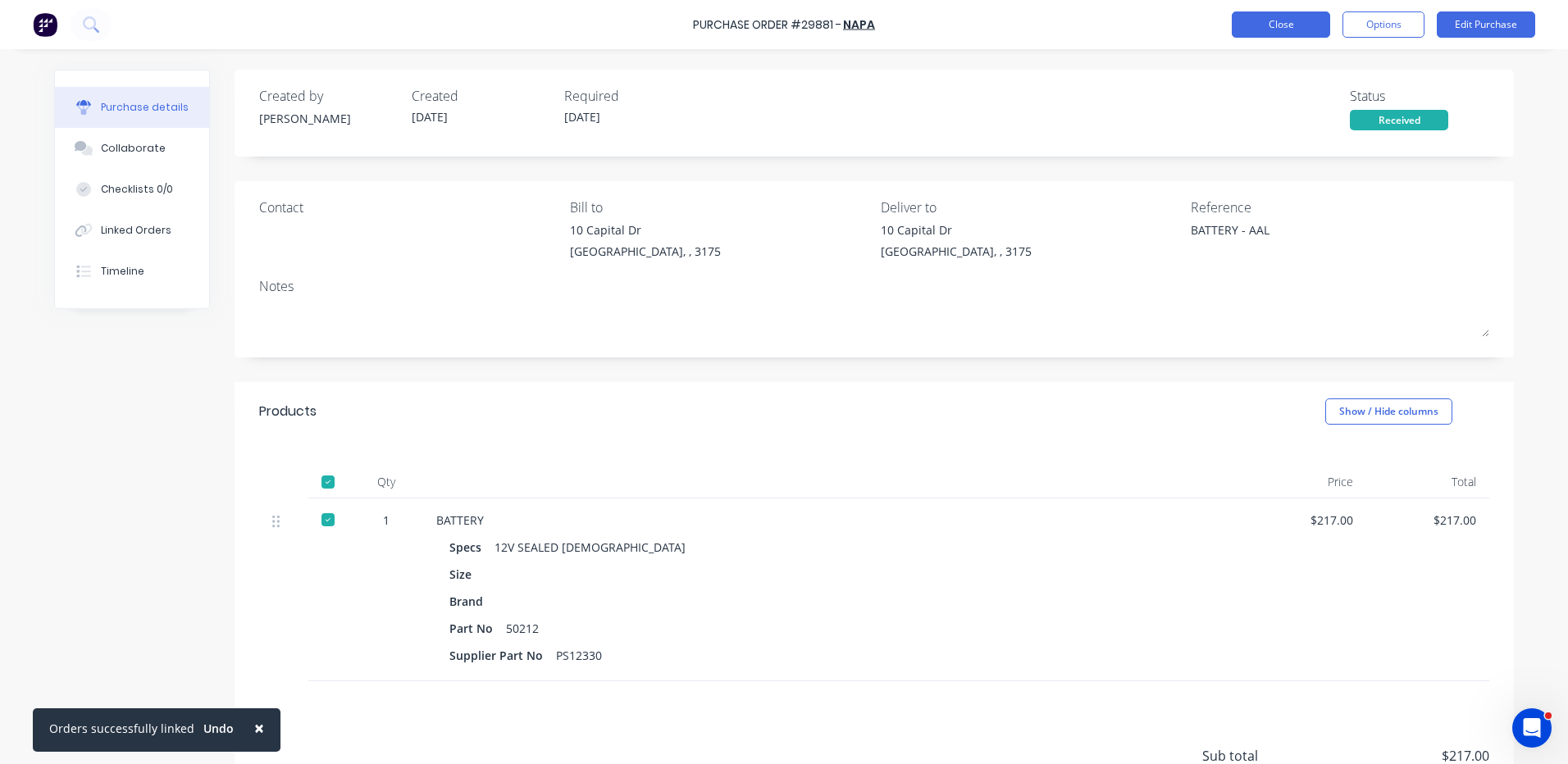
click at [1250, 25] on button "Close" at bounding box center [1281, 24] width 98 height 26
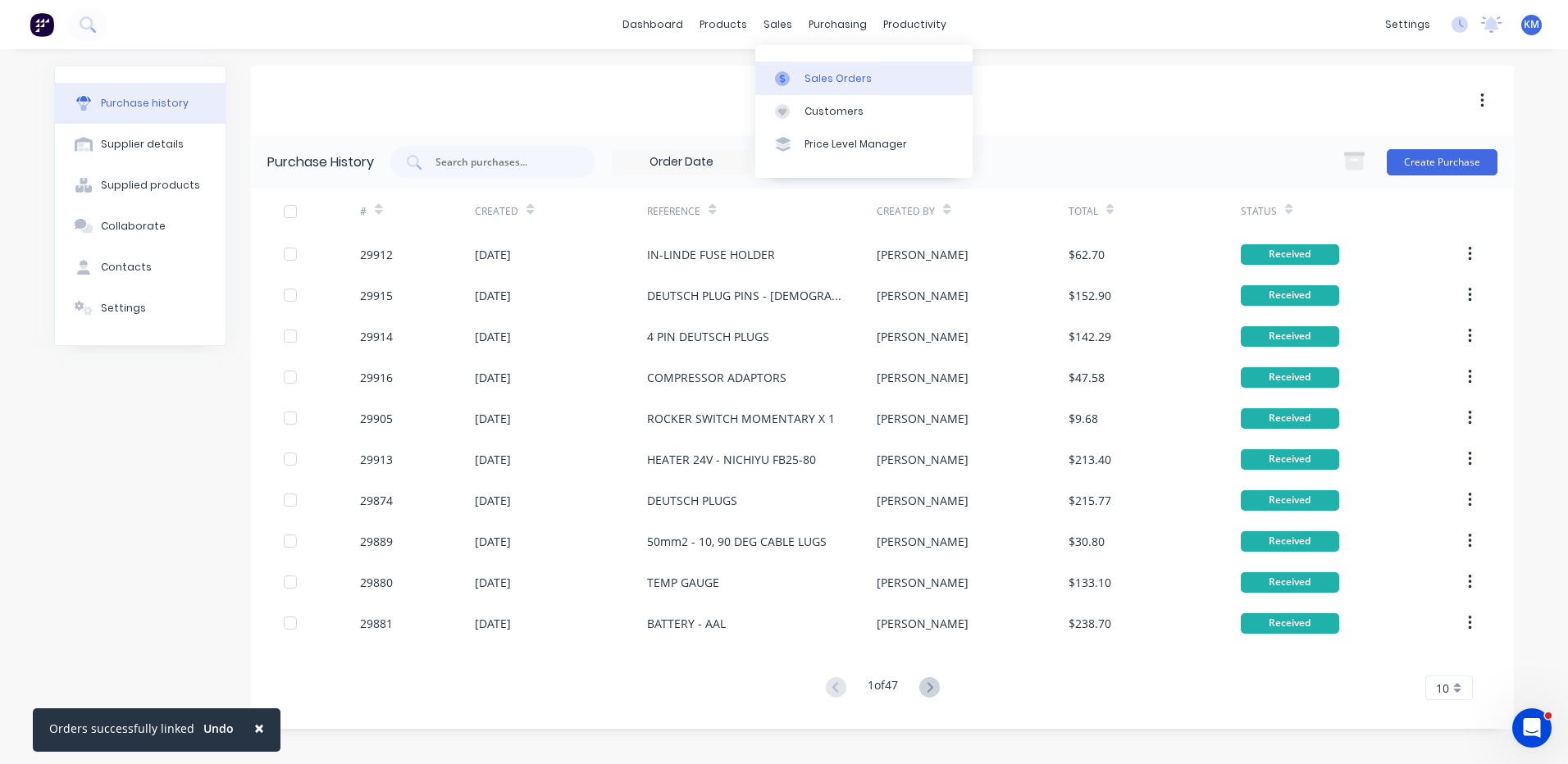
click at [787, 67] on link "Sales Orders" at bounding box center [863, 78] width 217 height 32
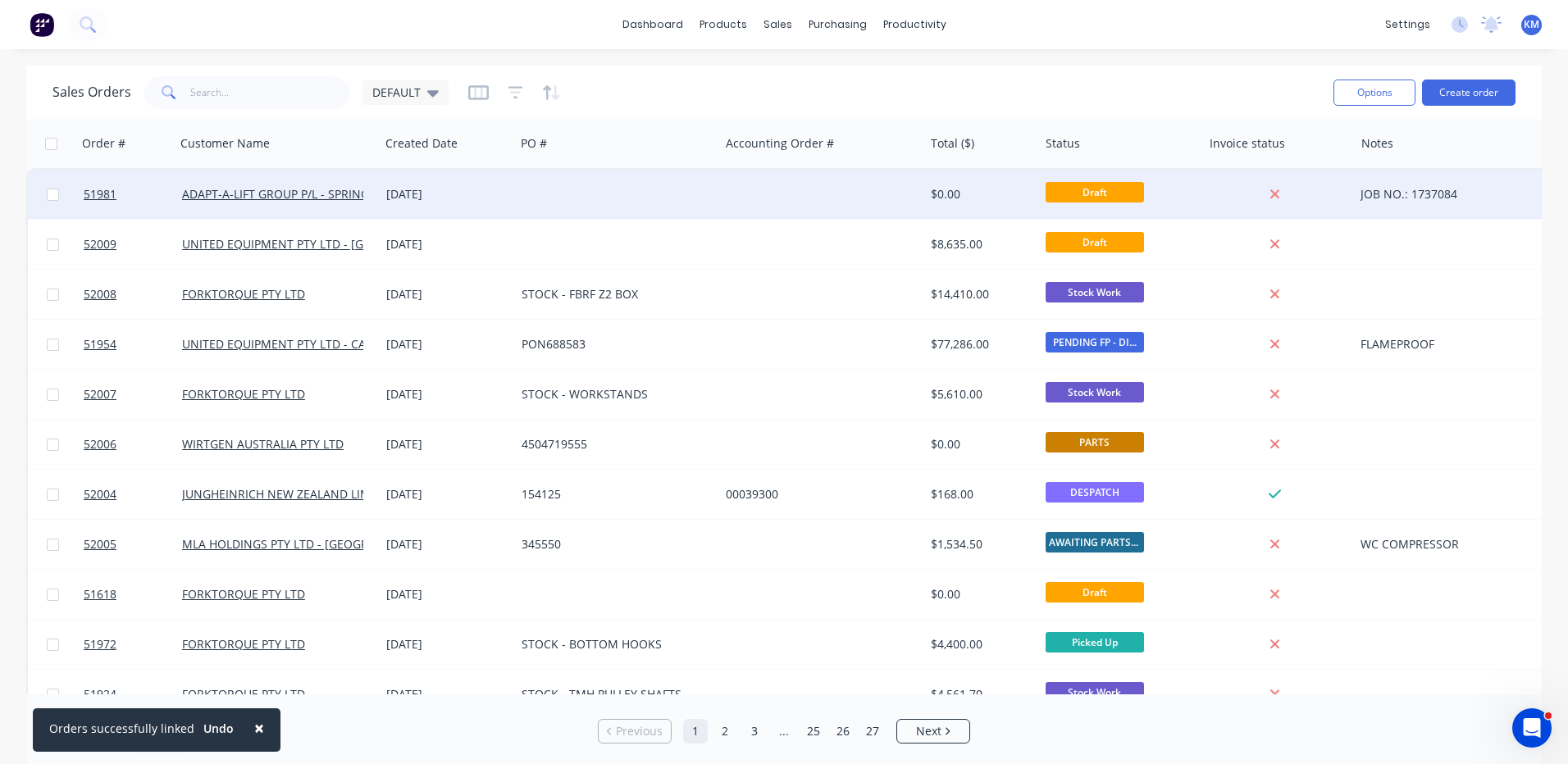
click at [528, 186] on div at bounding box center [616, 194] width 204 height 49
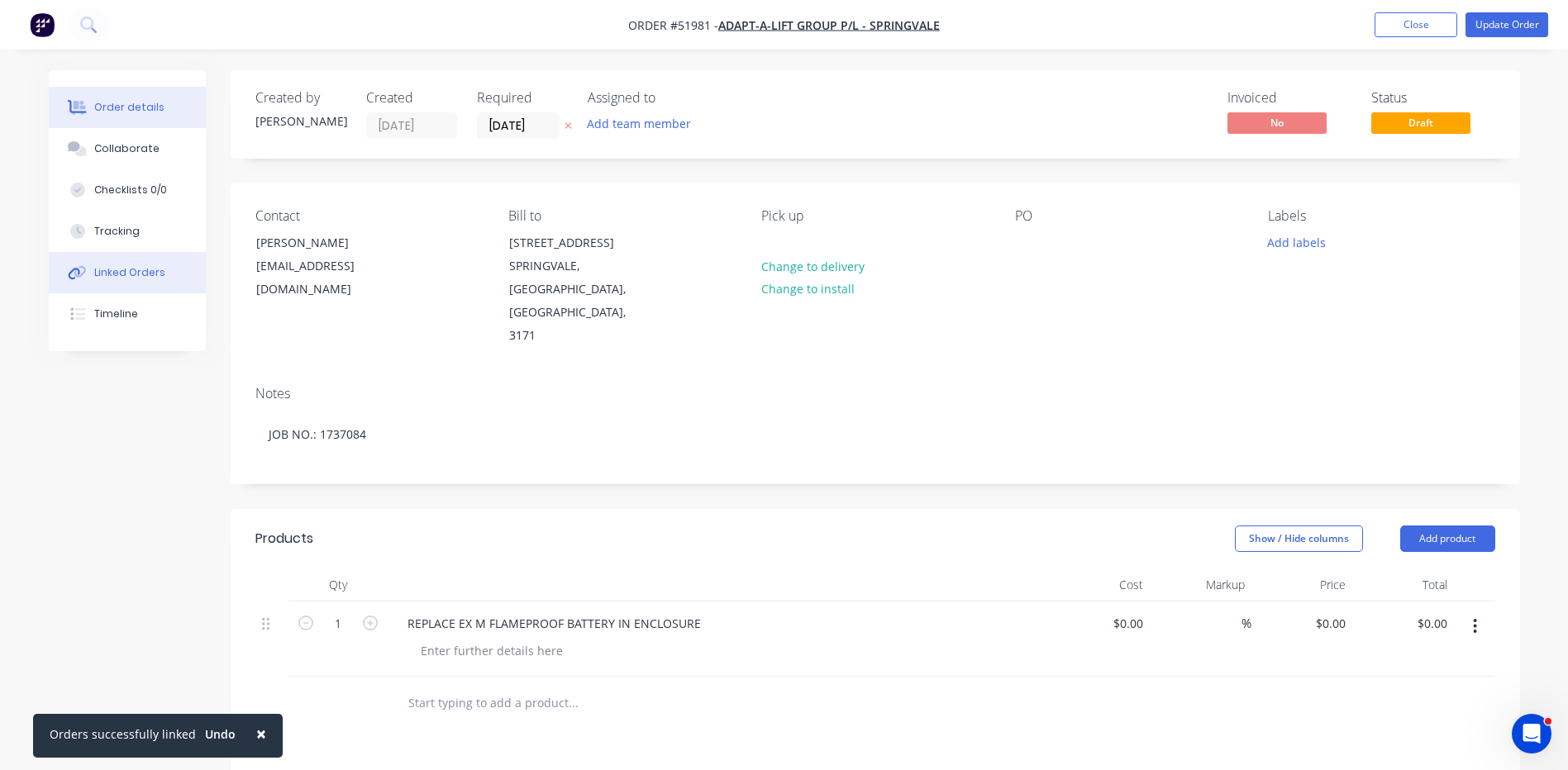
click at [166, 274] on button "Linked Orders" at bounding box center [127, 273] width 157 height 41
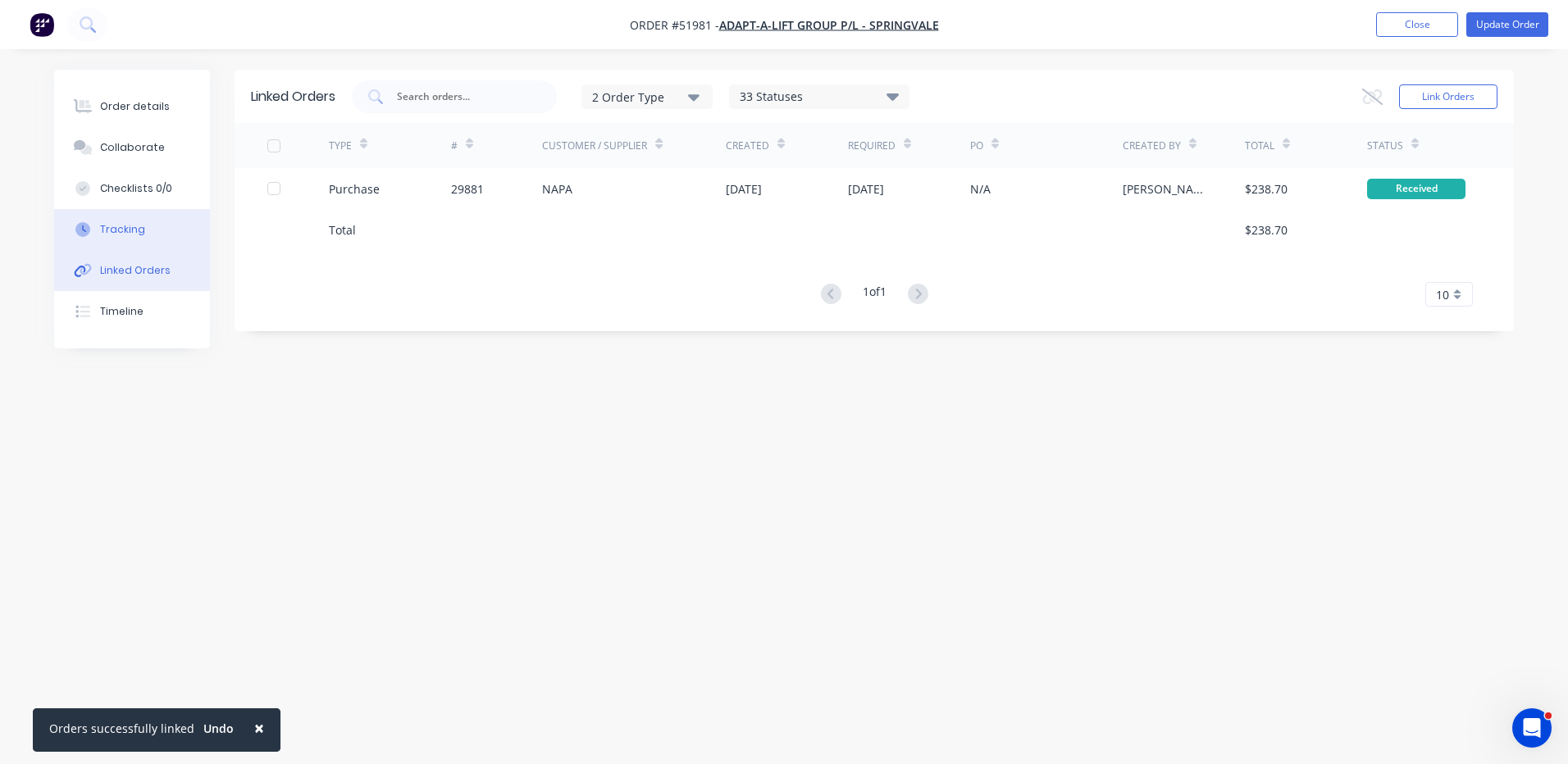
click at [135, 245] on button "Tracking" at bounding box center [132, 229] width 156 height 41
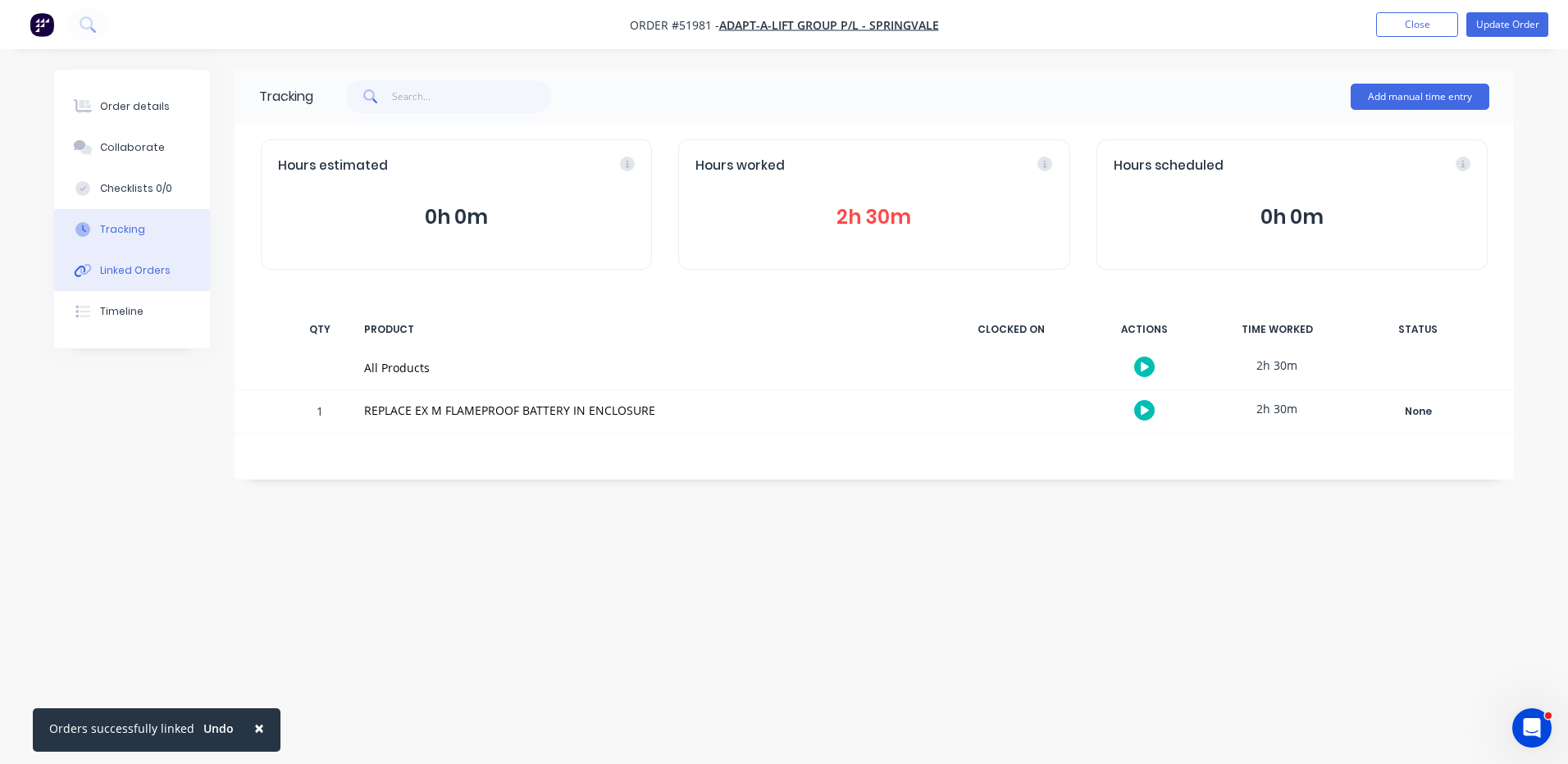
click at [167, 273] on button "Linked Orders" at bounding box center [132, 271] width 156 height 41
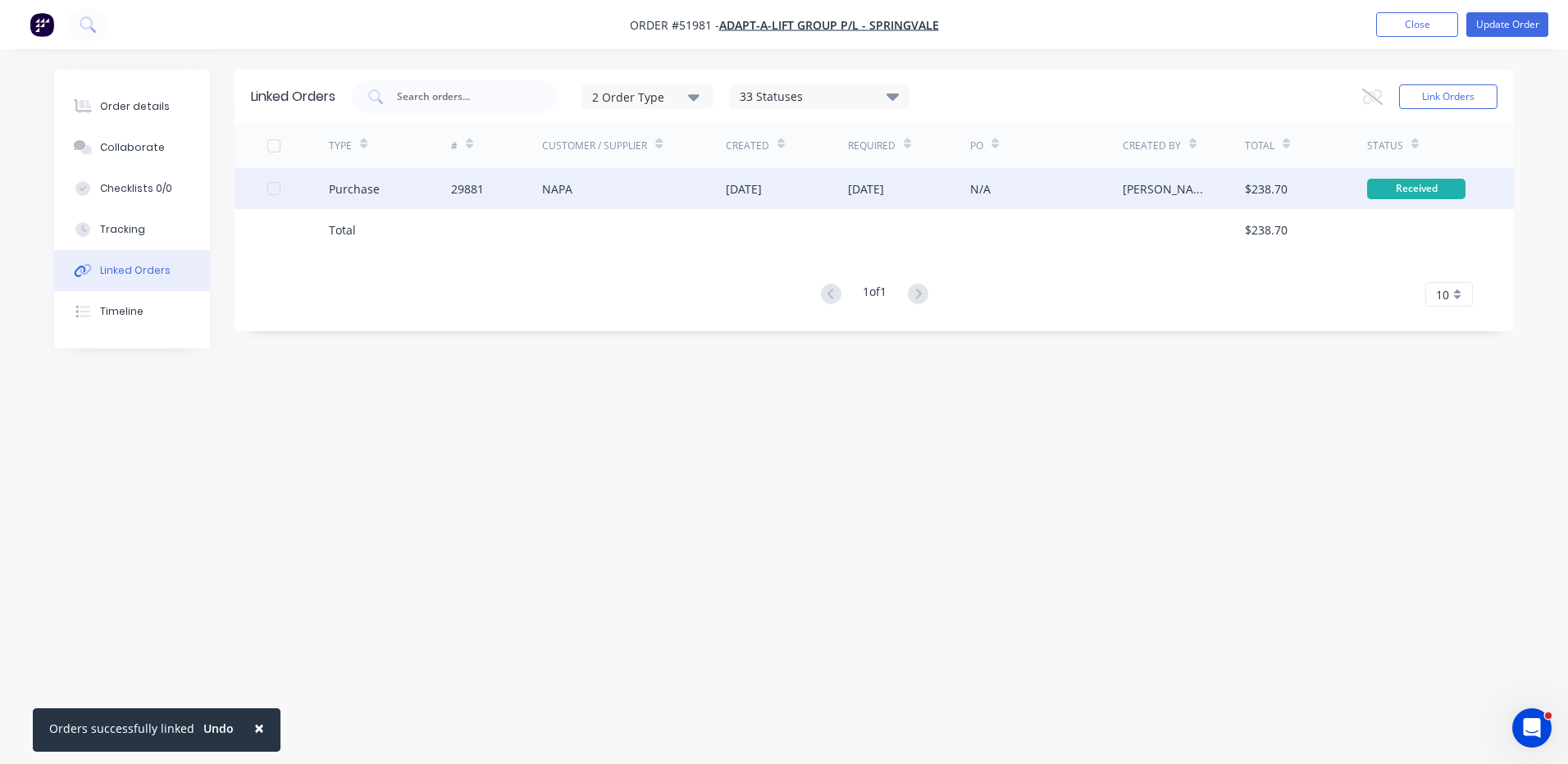
click at [473, 182] on div "29881" at bounding box center [467, 188] width 32 height 18
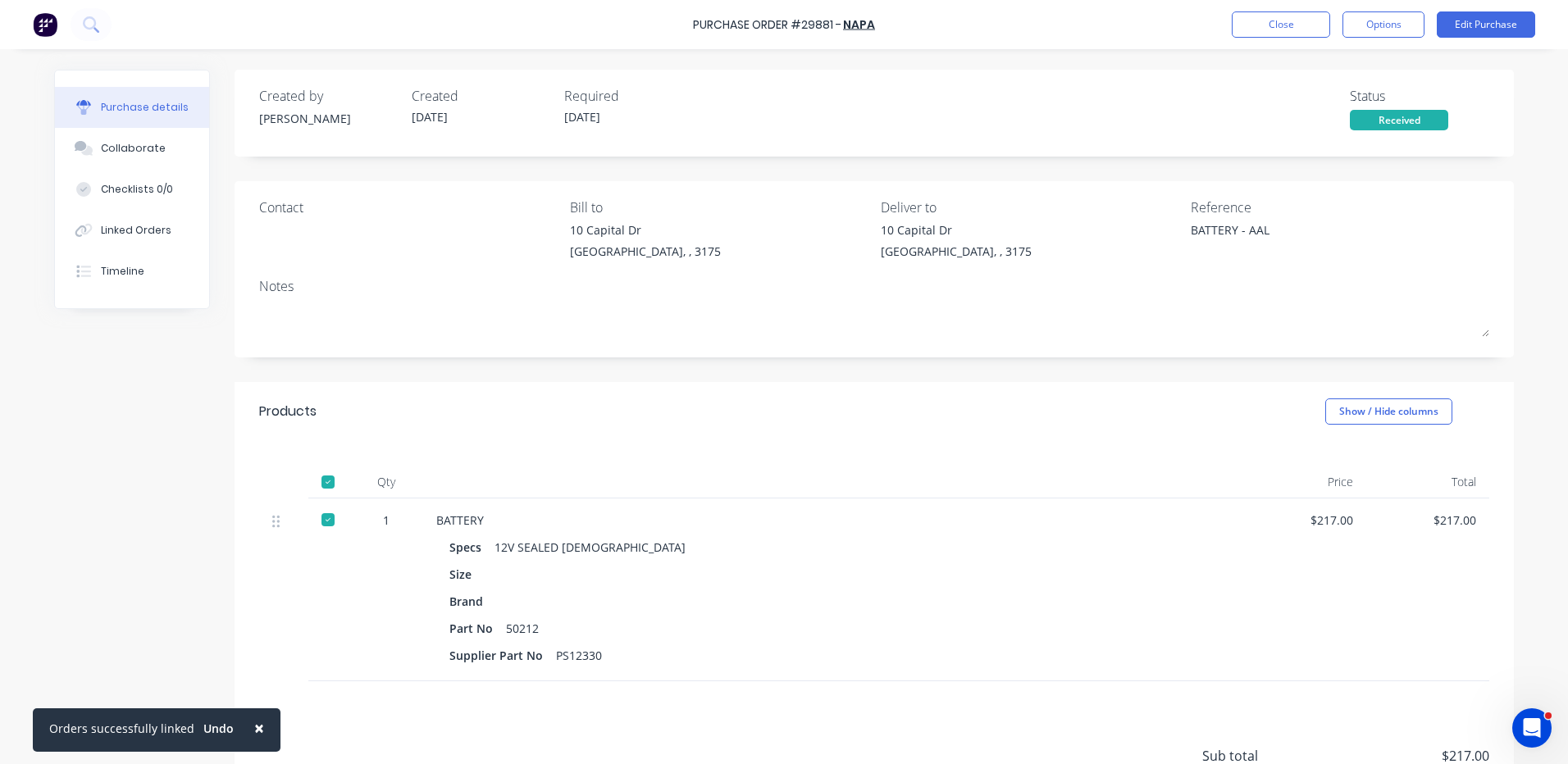
type textarea "x"
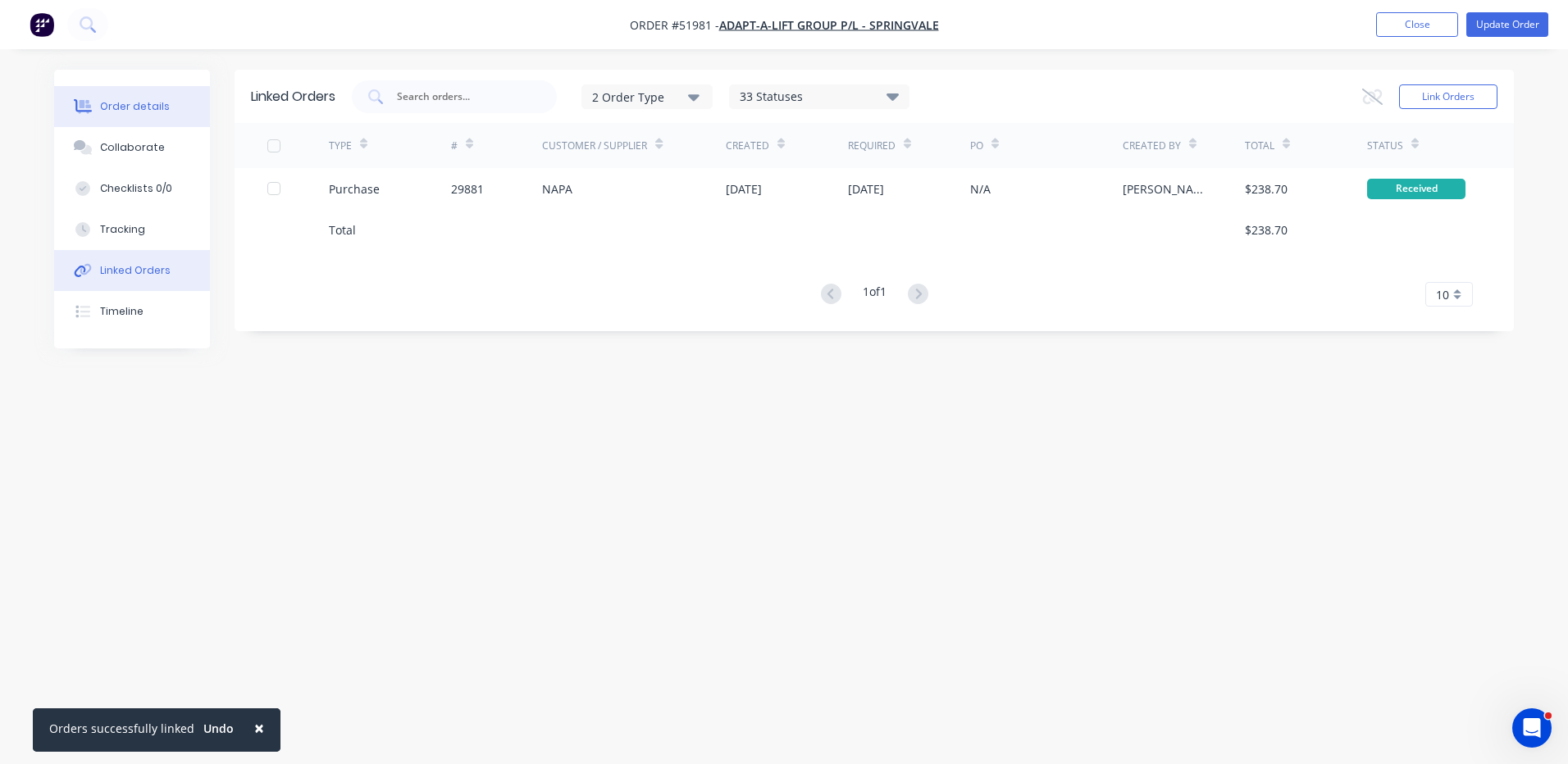
click at [157, 111] on div "Order details" at bounding box center [134, 106] width 69 height 15
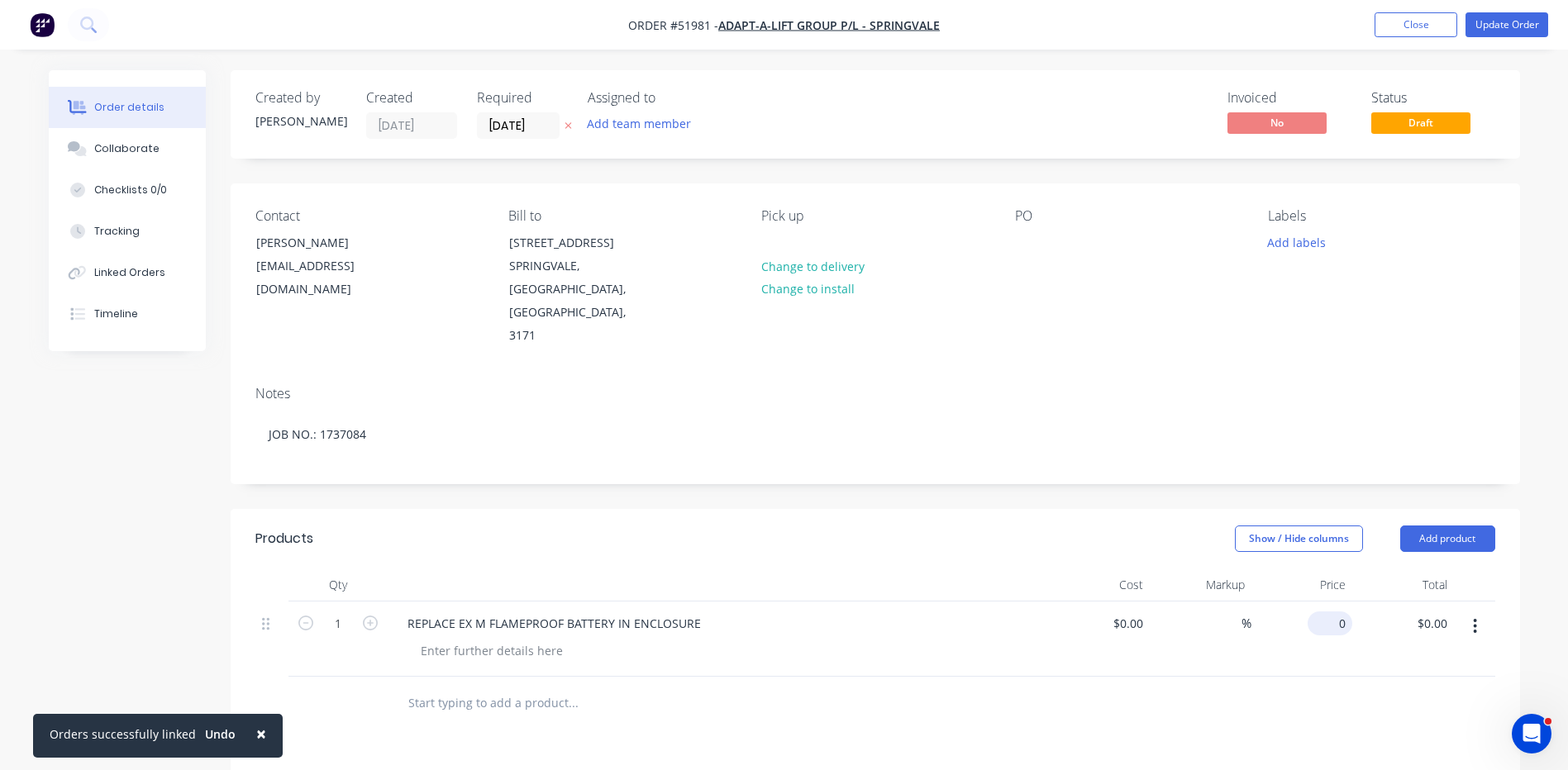
click at [1327, 612] on div "0 $0.00" at bounding box center [1330, 624] width 45 height 24
type input "$1,050.00"
click at [1112, 509] on header "Products Show / Hide columns Add product" at bounding box center [875, 539] width 1289 height 60
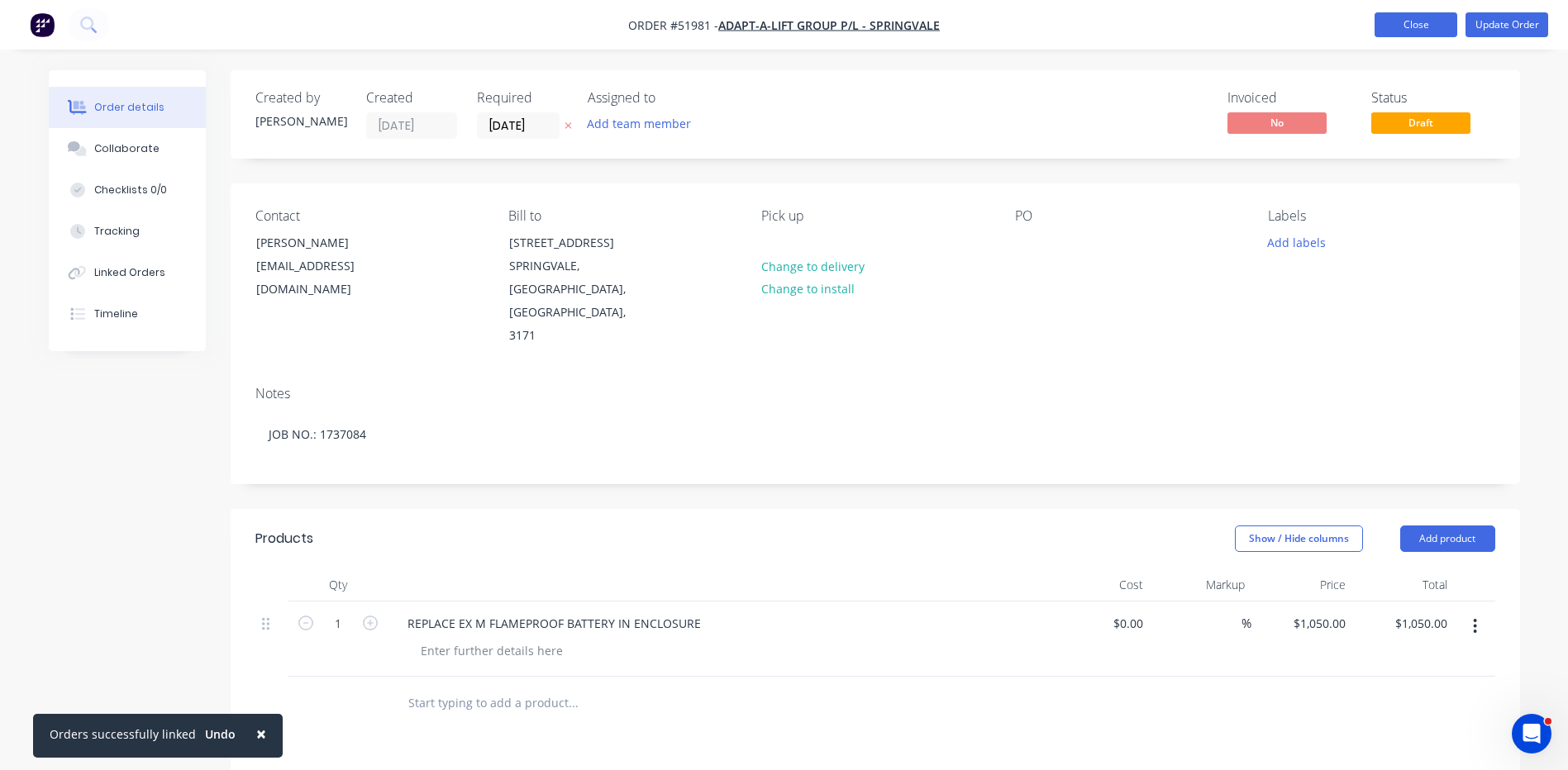
click at [1412, 33] on button "Close" at bounding box center [1415, 24] width 83 height 25
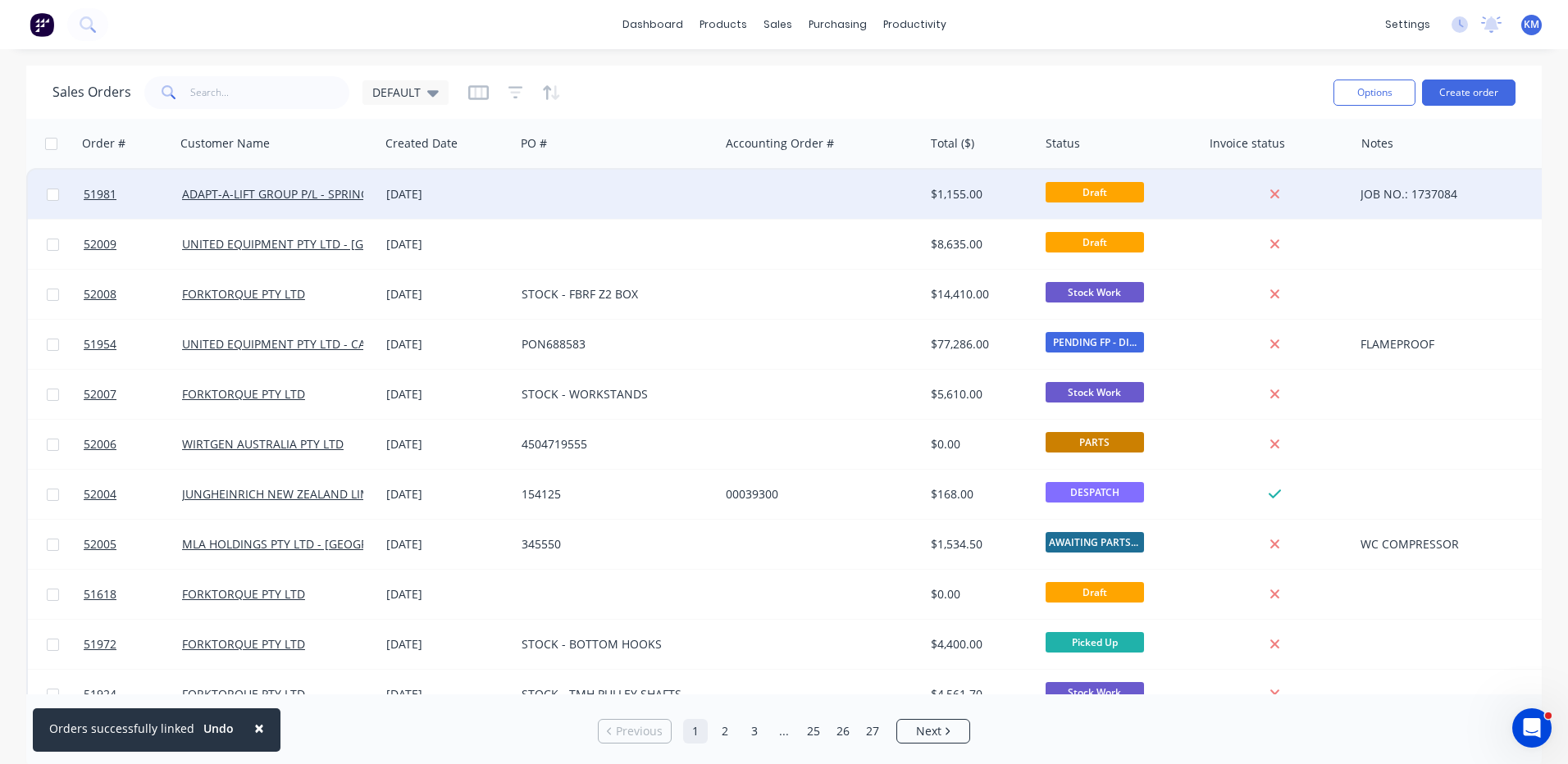
click at [503, 207] on div "[DATE]" at bounding box center [447, 194] width 135 height 49
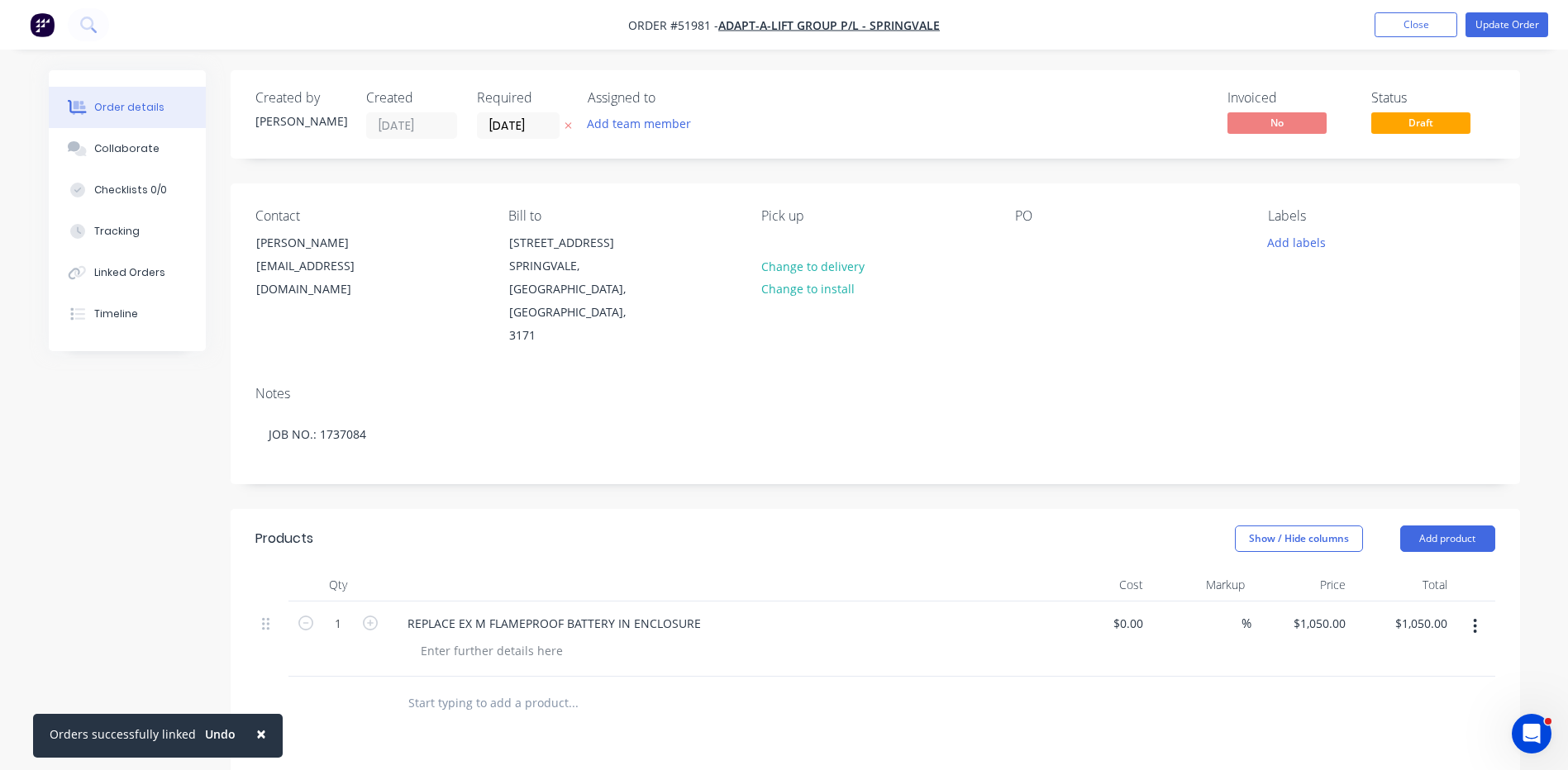
click at [303, 452] on div "Created by [PERSON_NAME] Created [DATE] Required [DATE] Assigned to Add team me…" at bounding box center [875, 598] width 1289 height 1057
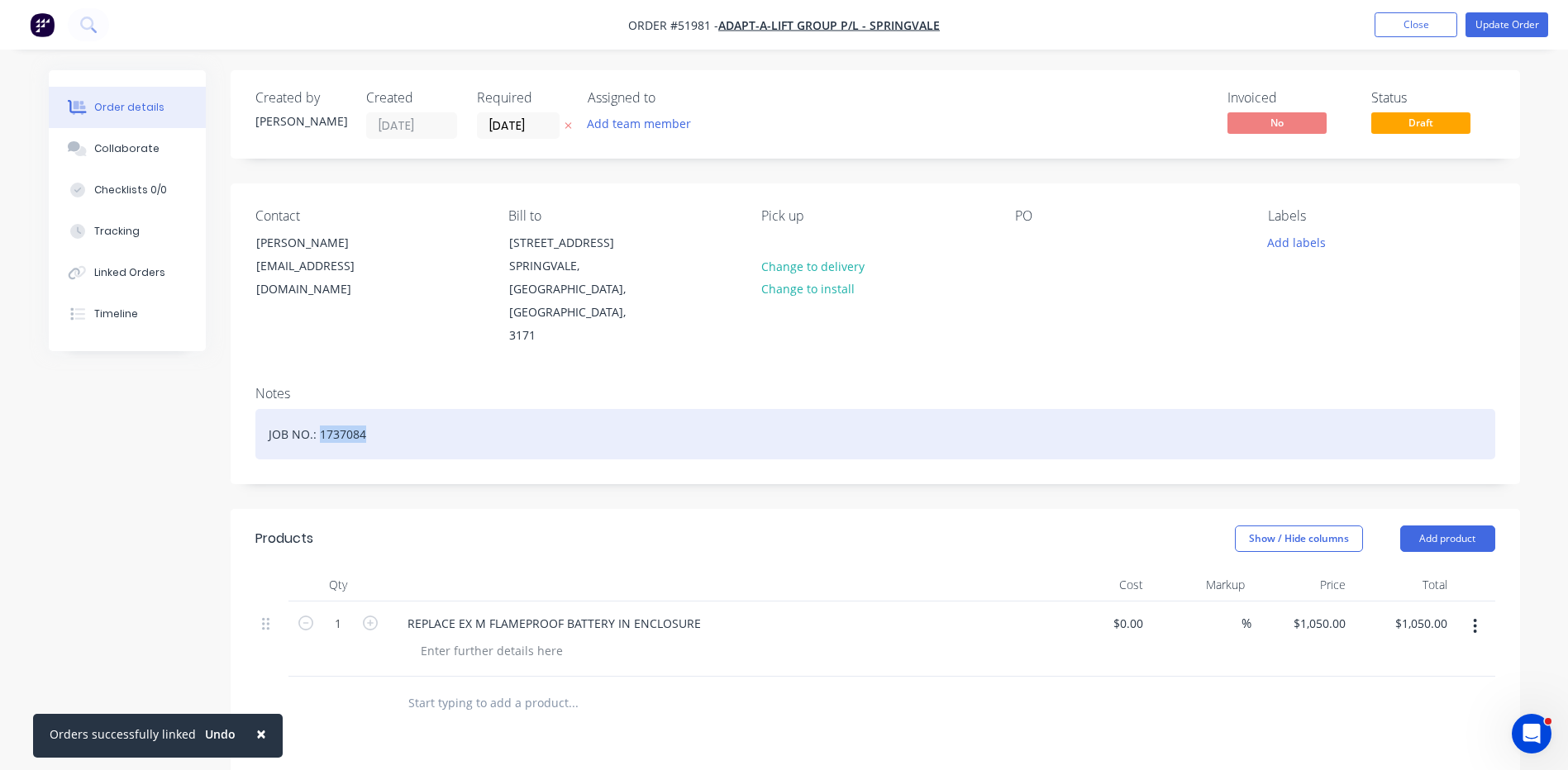
drag, startPoint x: 378, startPoint y: 399, endPoint x: 318, endPoint y: 393, distance: 60.3
click at [318, 409] on div "JOB NO.: 1737084" at bounding box center [874, 434] width 1239 height 50
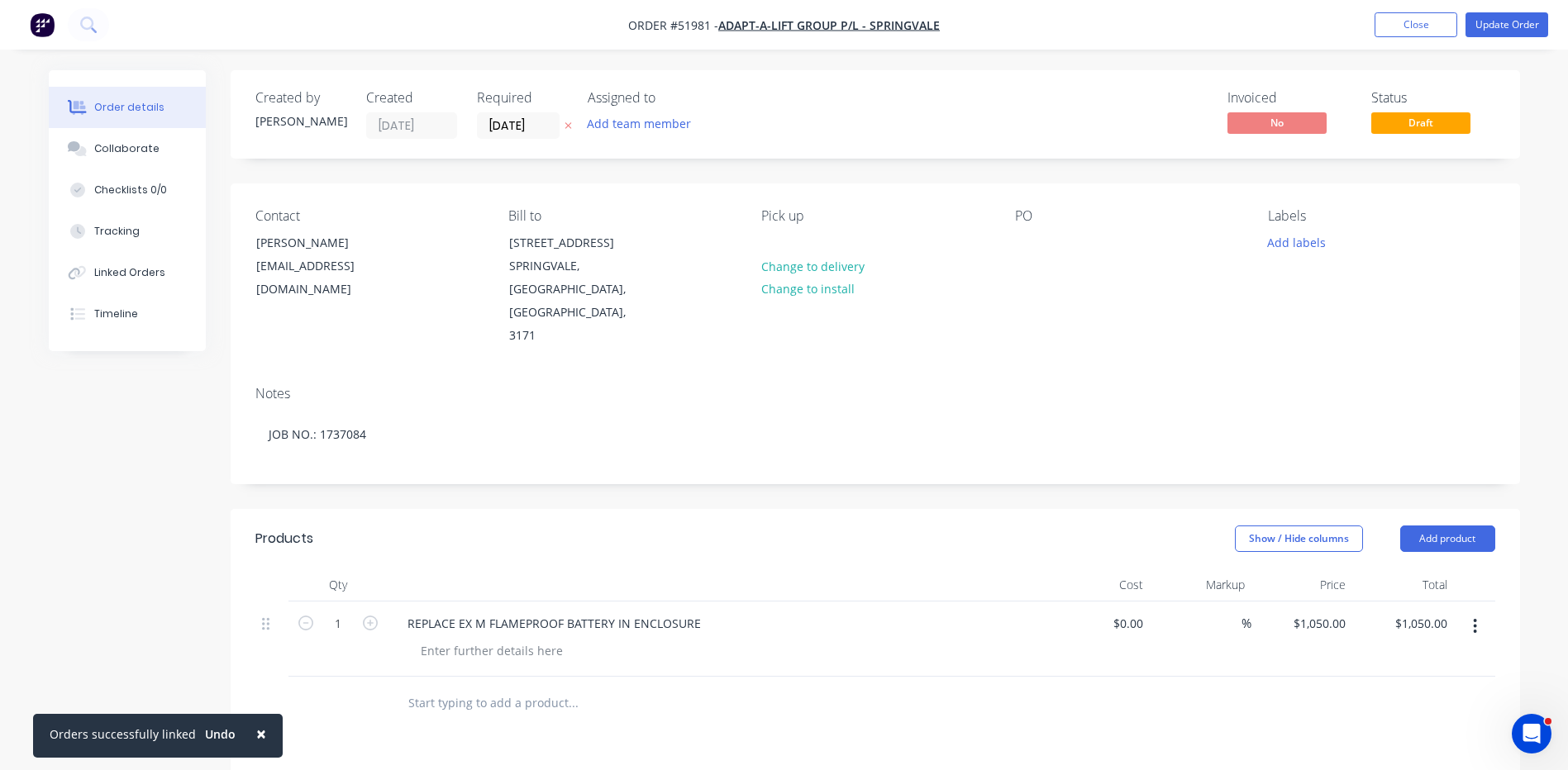
drag, startPoint x: 334, startPoint y: 431, endPoint x: 361, endPoint y: 430, distance: 27.0
click at [334, 432] on div "Notes JOB NO.: 1737084" at bounding box center [875, 427] width 1289 height 111
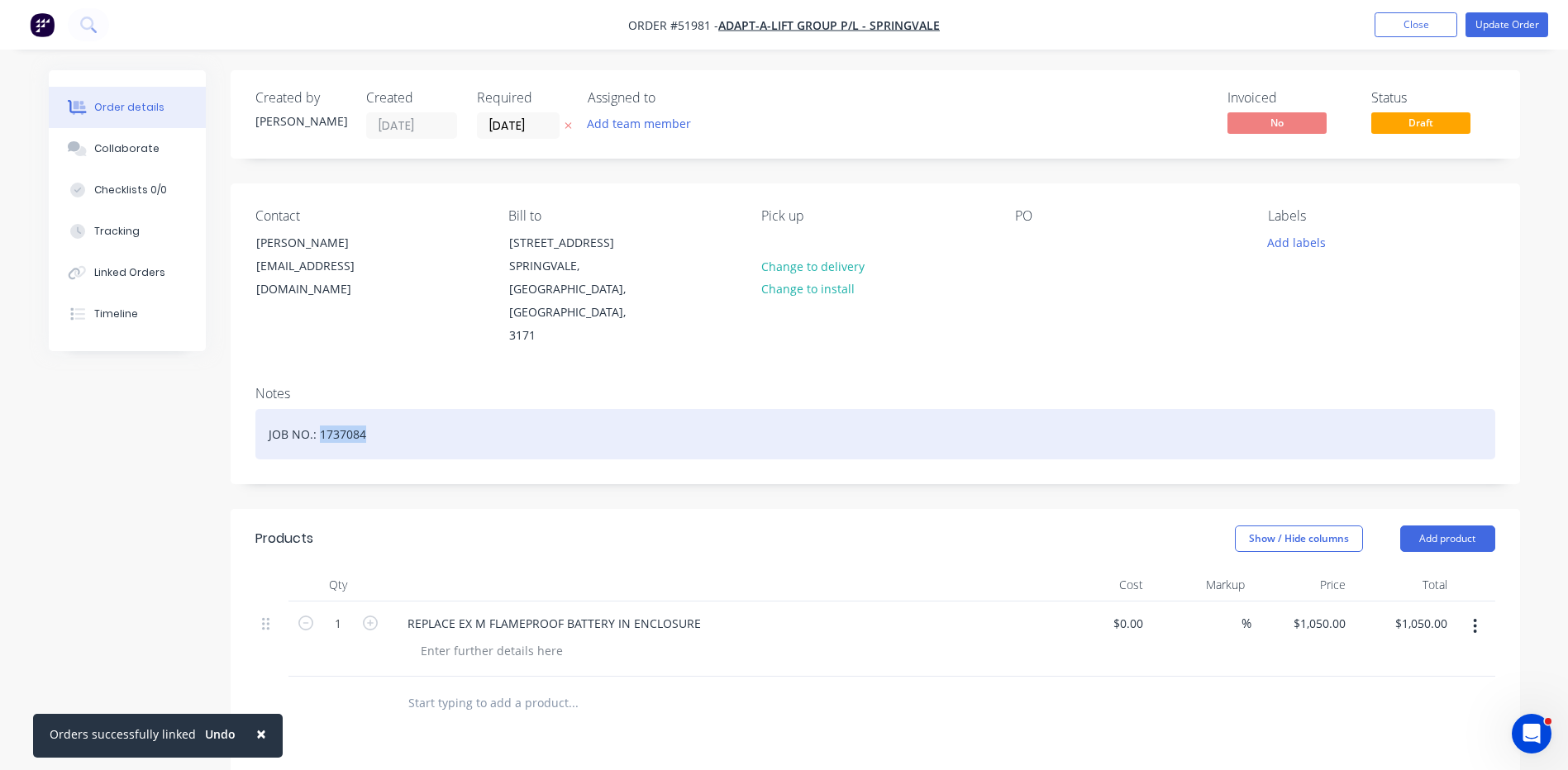
drag, startPoint x: 369, startPoint y: 388, endPoint x: 319, endPoint y: 387, distance: 50.0
click at [319, 409] on div "JOB NO.: 1737084" at bounding box center [874, 434] width 1239 height 50
